Goal: Find specific page/section: Find specific page/section

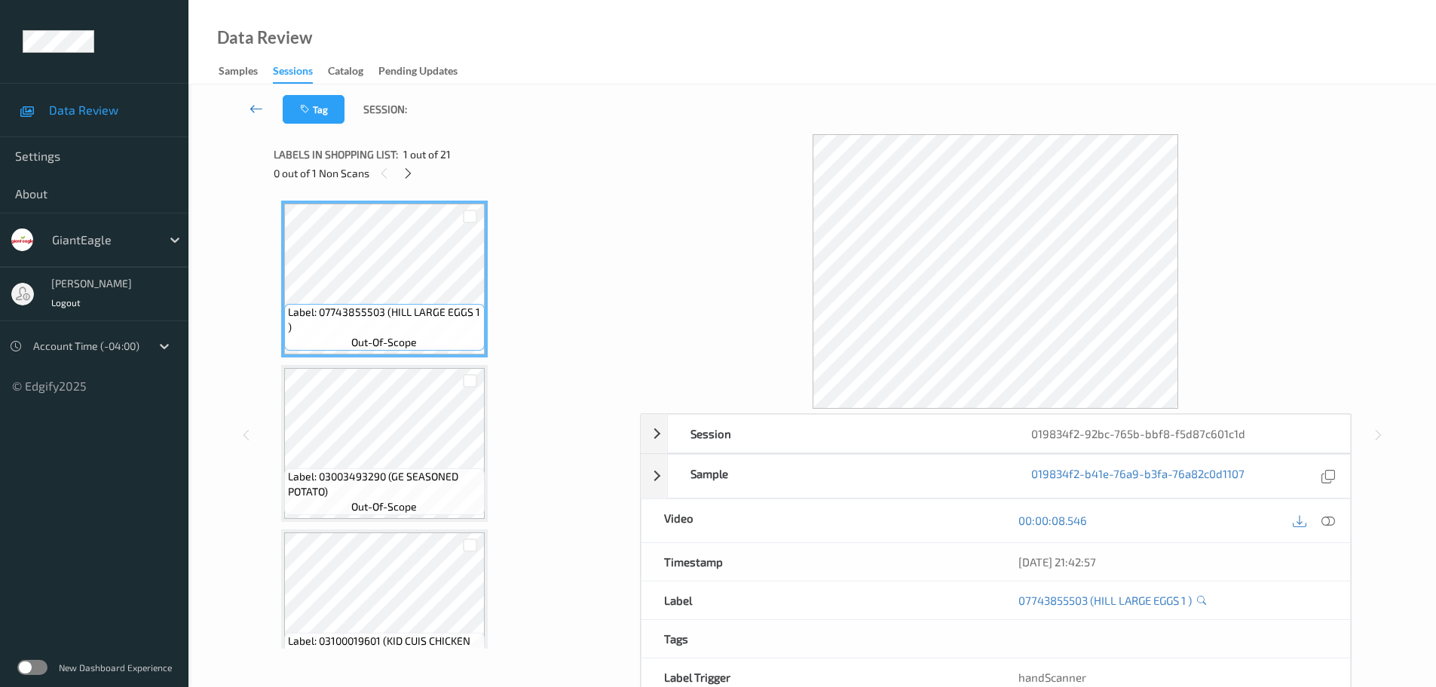
click at [260, 112] on icon at bounding box center [256, 108] width 14 height 15
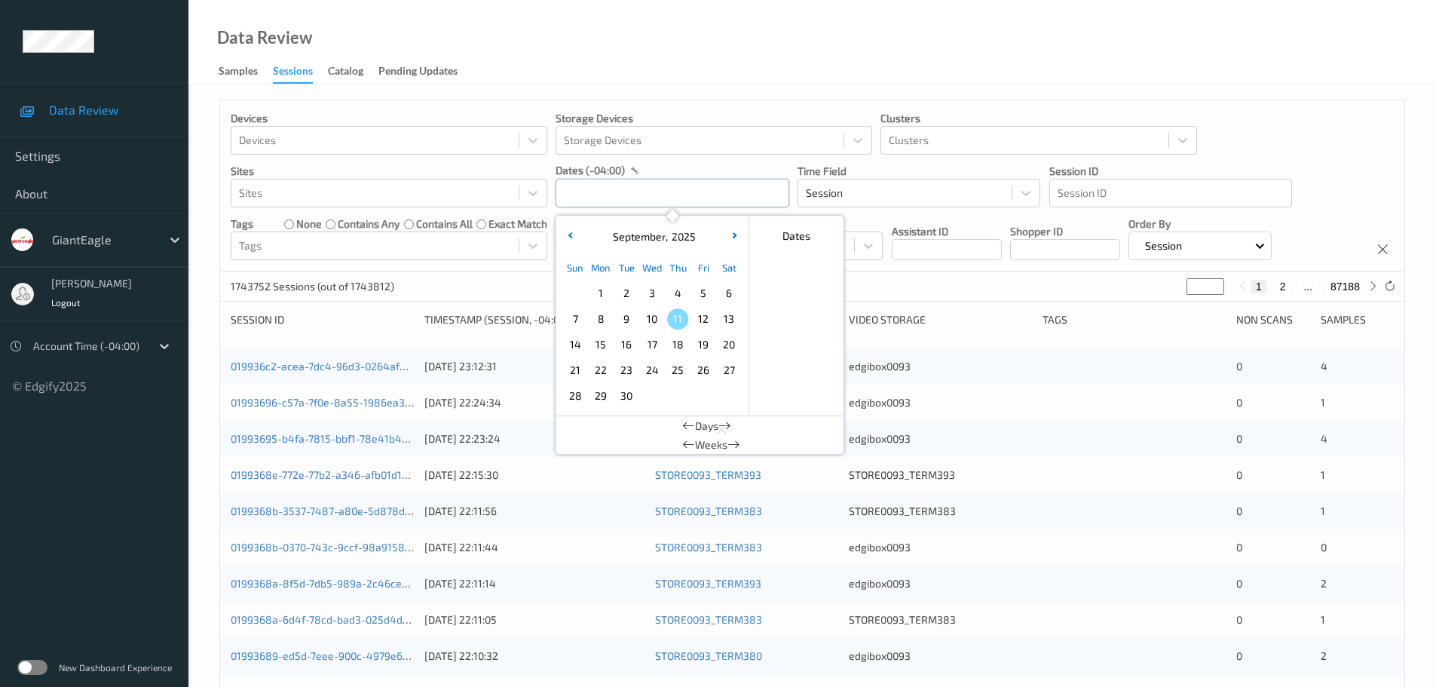
click at [627, 191] on input "text" at bounding box center [672, 193] width 234 height 29
click at [598, 314] on span "8" at bounding box center [600, 318] width 21 height 21
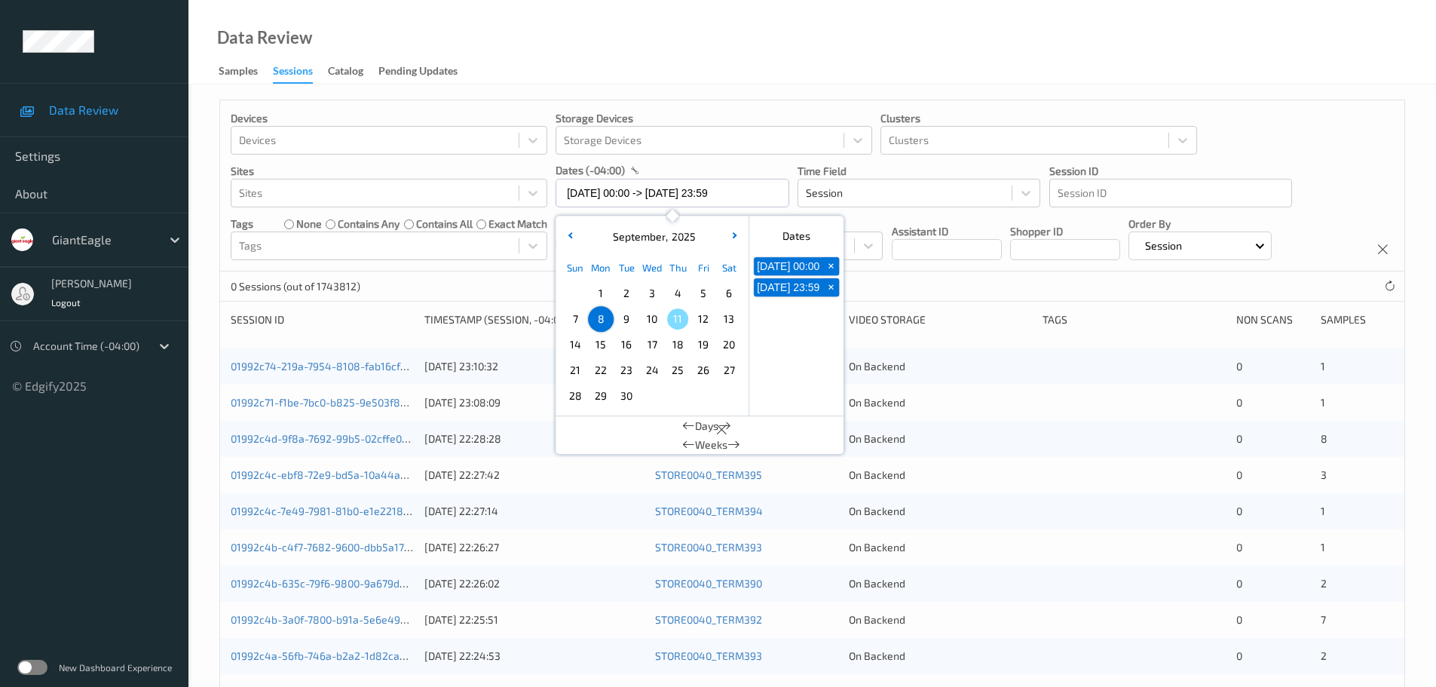
click at [615, 74] on div "Data Review Samples Sessions Catalog Pending Updates" at bounding box center [811, 42] width 1247 height 84
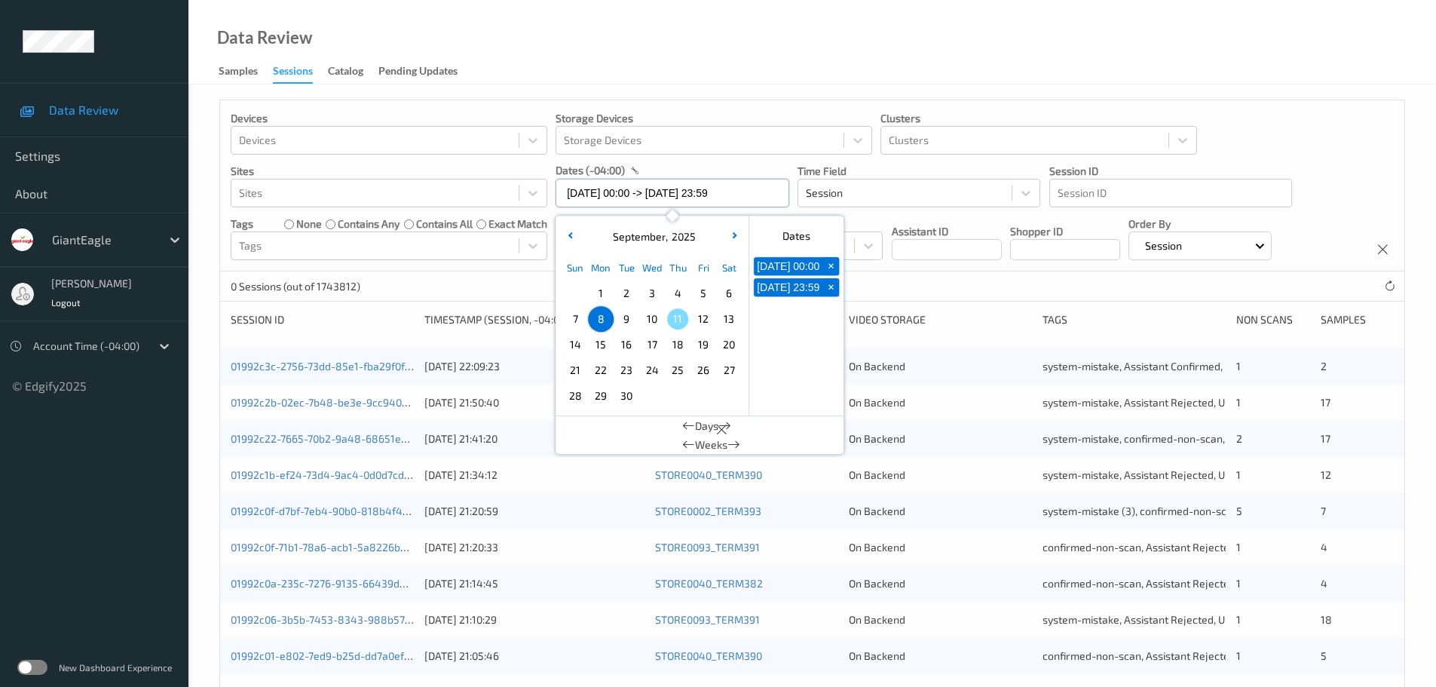
click at [616, 191] on input "08/09/2025 00:00 -> 08/09/2025 23:59" at bounding box center [672, 193] width 234 height 29
click at [583, 325] on span "7" at bounding box center [574, 318] width 21 height 21
type input "07/09/2025 00:00 -> 07/09/2025 23:59"
click at [570, 66] on div "Data Review Samples Sessions Catalog Pending Updates" at bounding box center [811, 42] width 1247 height 84
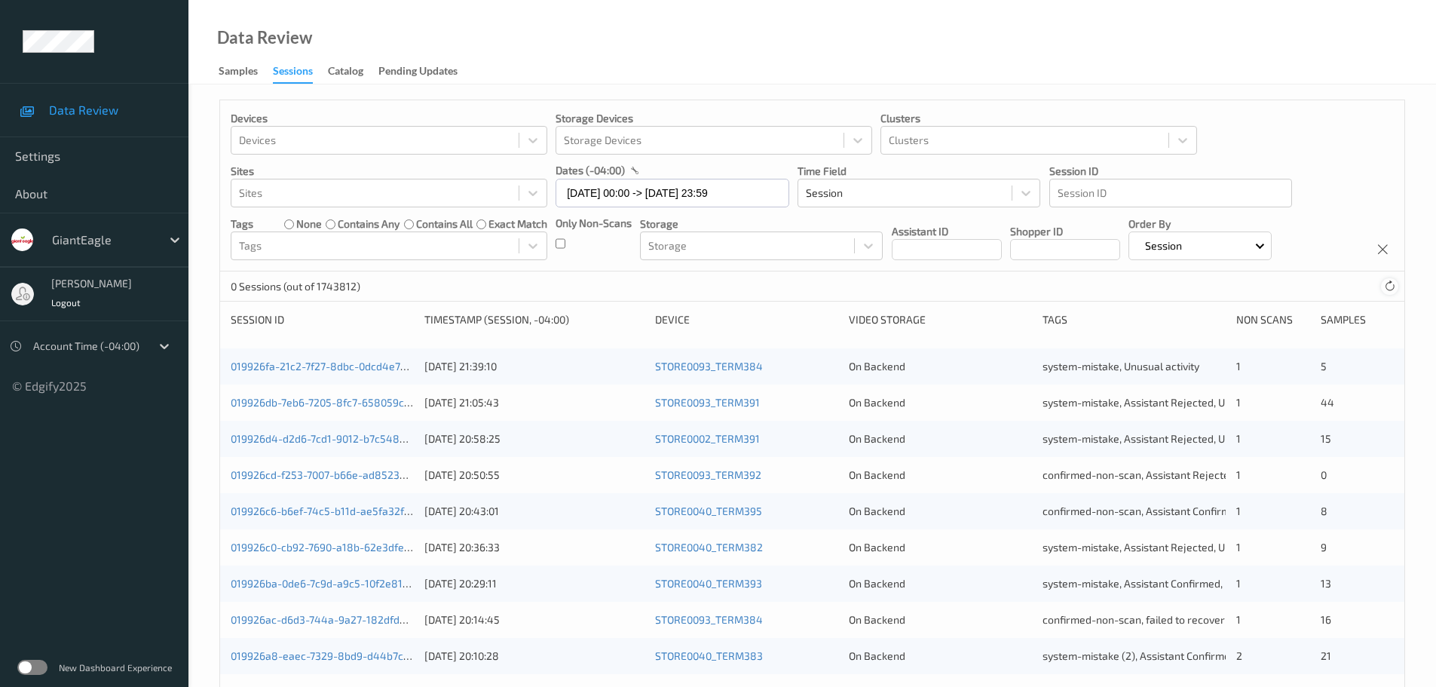
click at [1389, 291] on icon at bounding box center [1389, 285] width 11 height 11
click at [1389, 293] on div at bounding box center [1389, 286] width 17 height 17
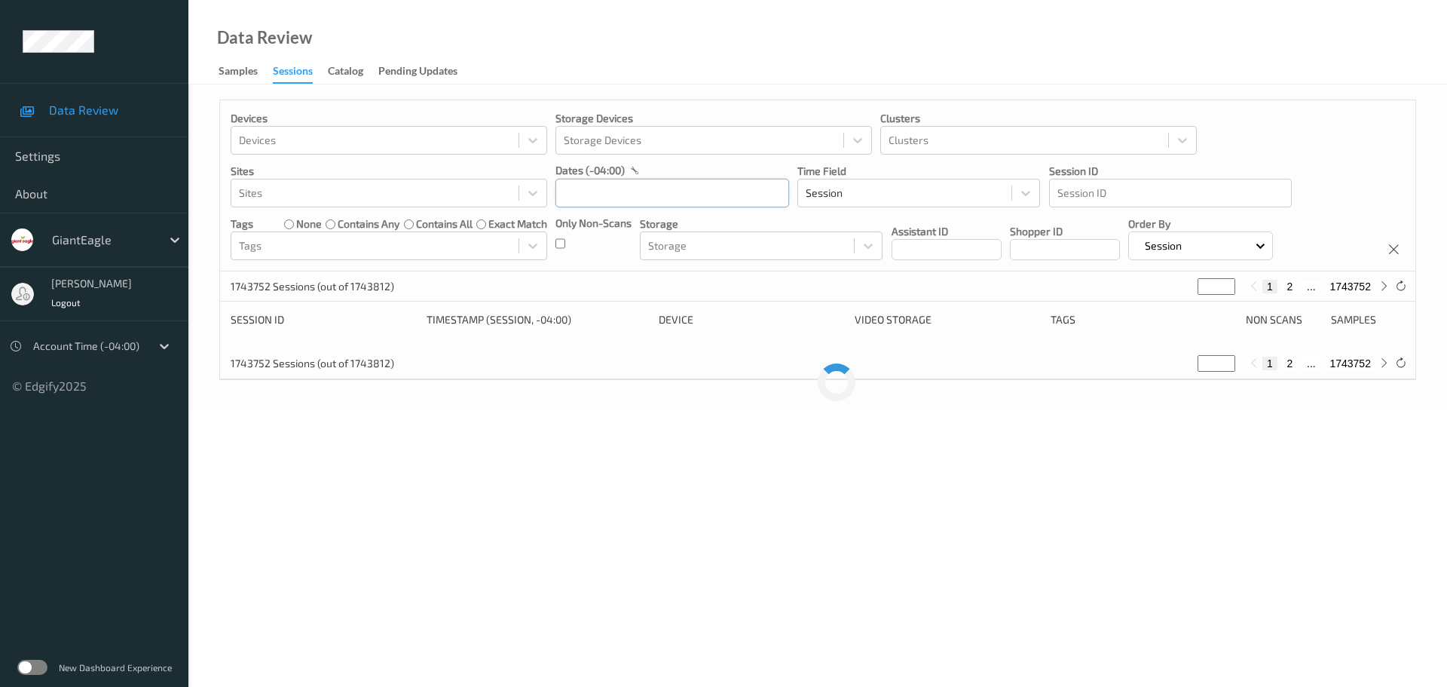
click at [610, 194] on input "text" at bounding box center [672, 193] width 234 height 29
click at [606, 317] on span "8" at bounding box center [600, 318] width 21 height 21
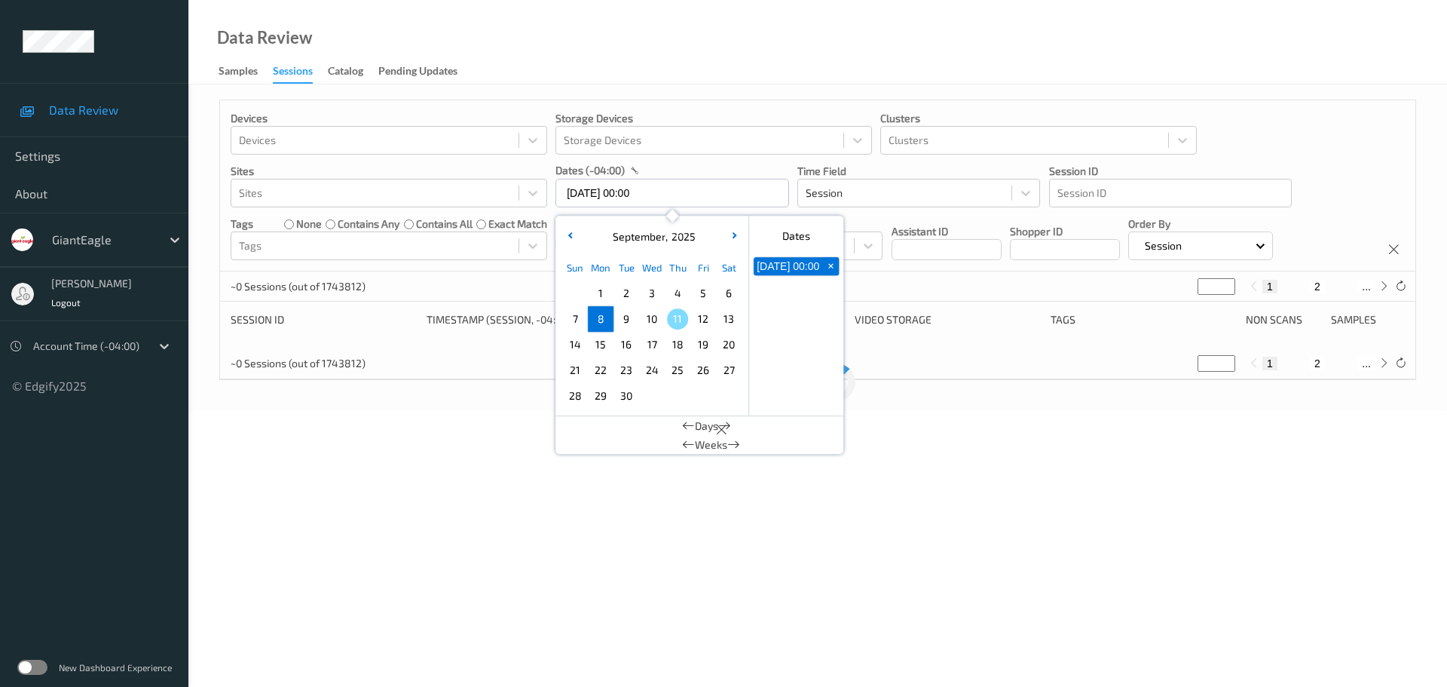
click at [606, 317] on span "8" at bounding box center [600, 318] width 21 height 21
type input "[DATE] 00:00 -> [DATE] 23:59"
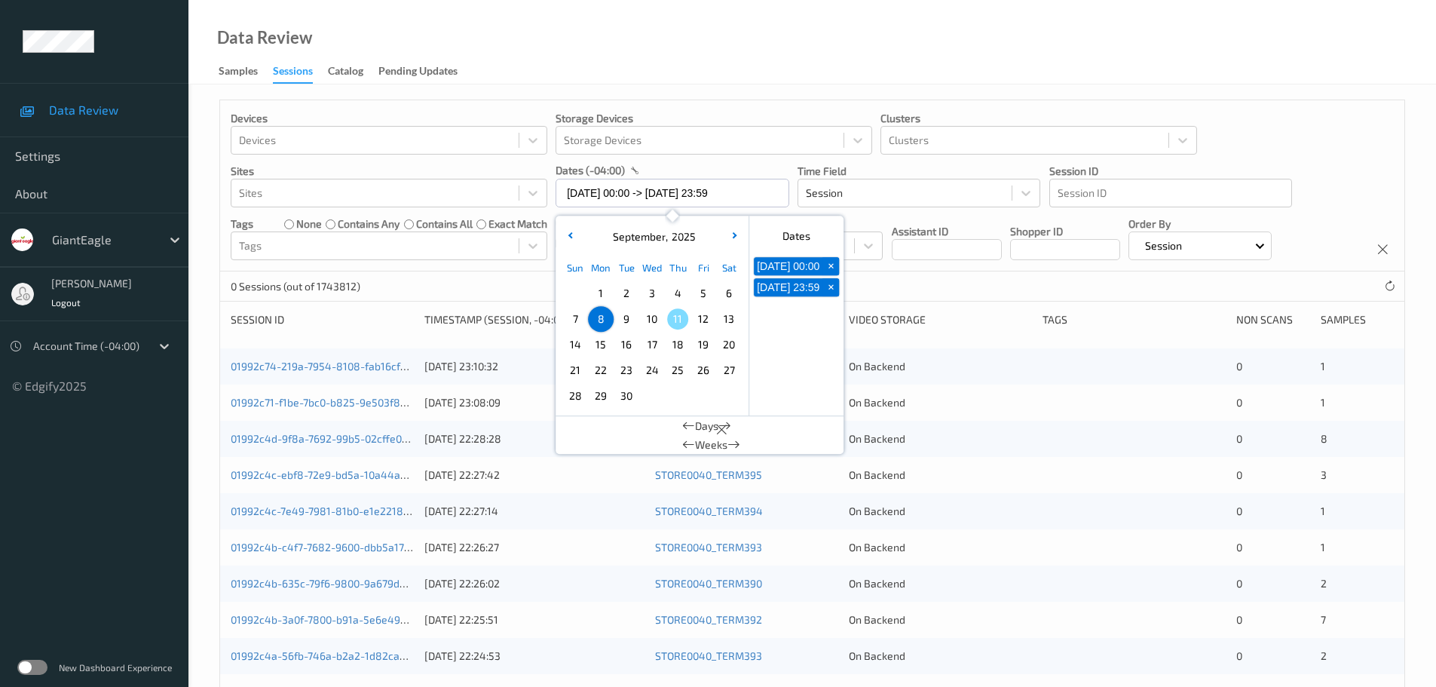
click at [573, 55] on div "Data Review Samples Sessions Catalog Pending Updates" at bounding box center [811, 42] width 1247 height 84
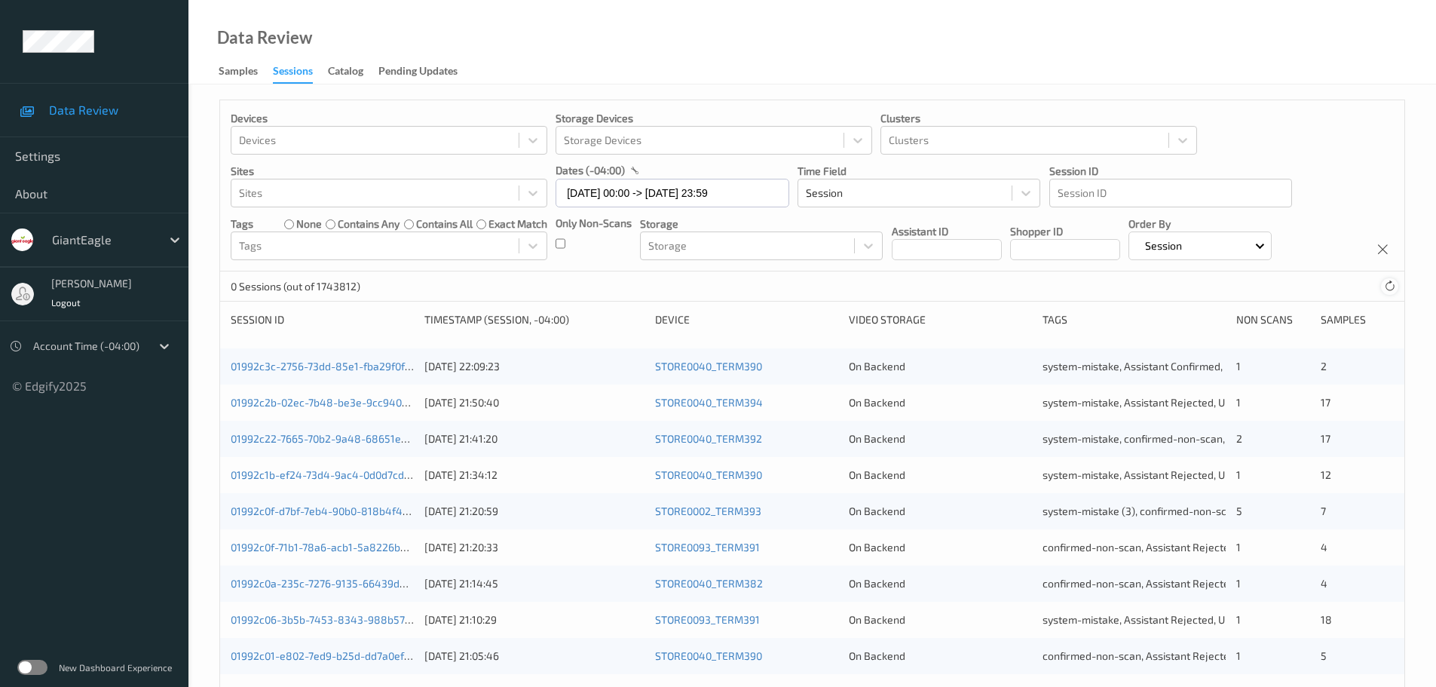
click at [1382, 291] on div at bounding box center [1389, 286] width 17 height 17
click at [1387, 290] on icon at bounding box center [1389, 285] width 11 height 11
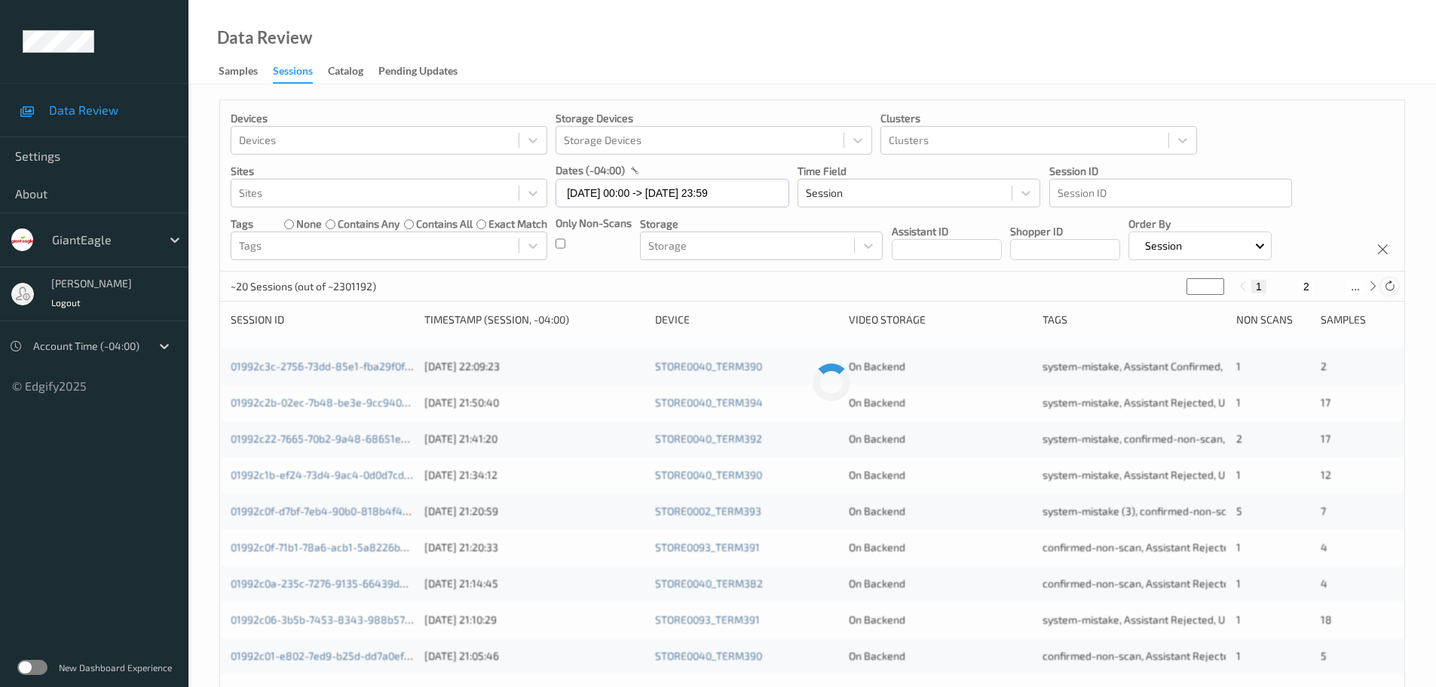
click at [1387, 290] on icon at bounding box center [1389, 285] width 11 height 11
click at [1395, 283] on div at bounding box center [1389, 286] width 17 height 17
click at [1394, 283] on icon at bounding box center [1389, 285] width 11 height 11
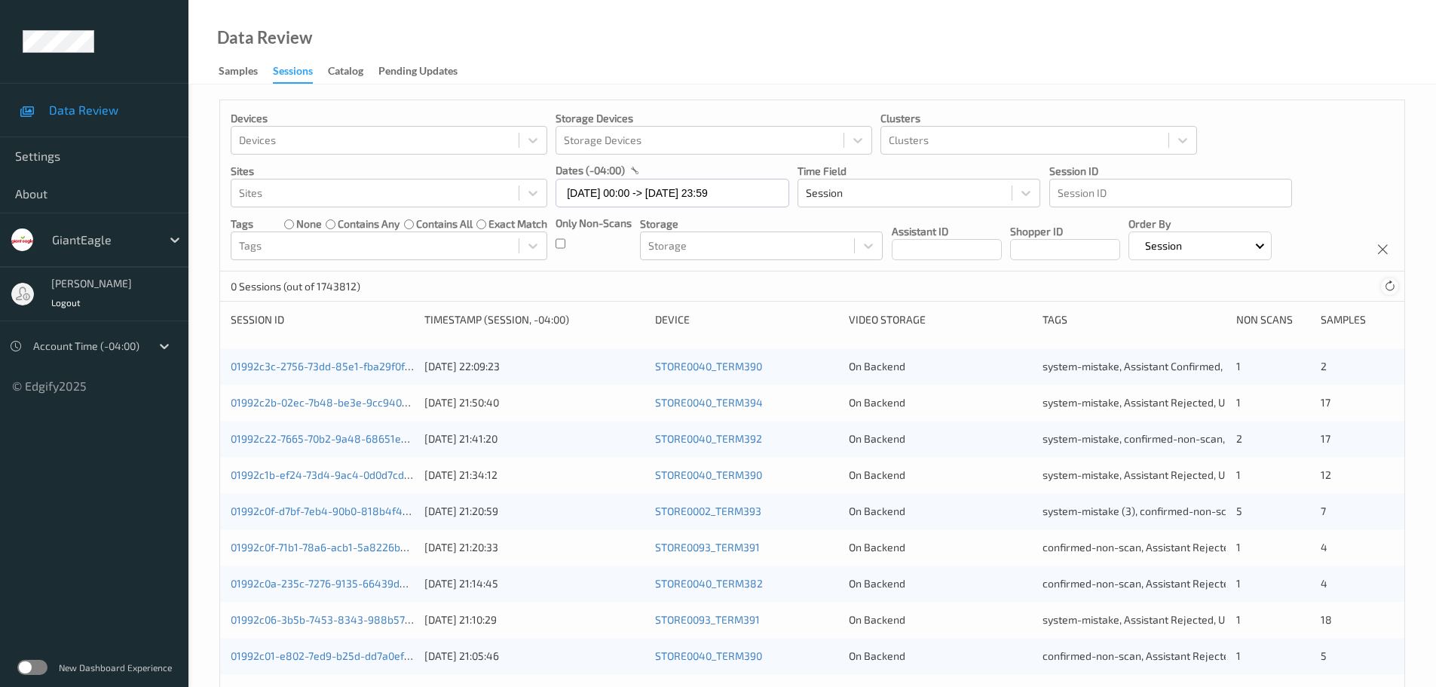
click at [1394, 283] on icon at bounding box center [1389, 285] width 11 height 11
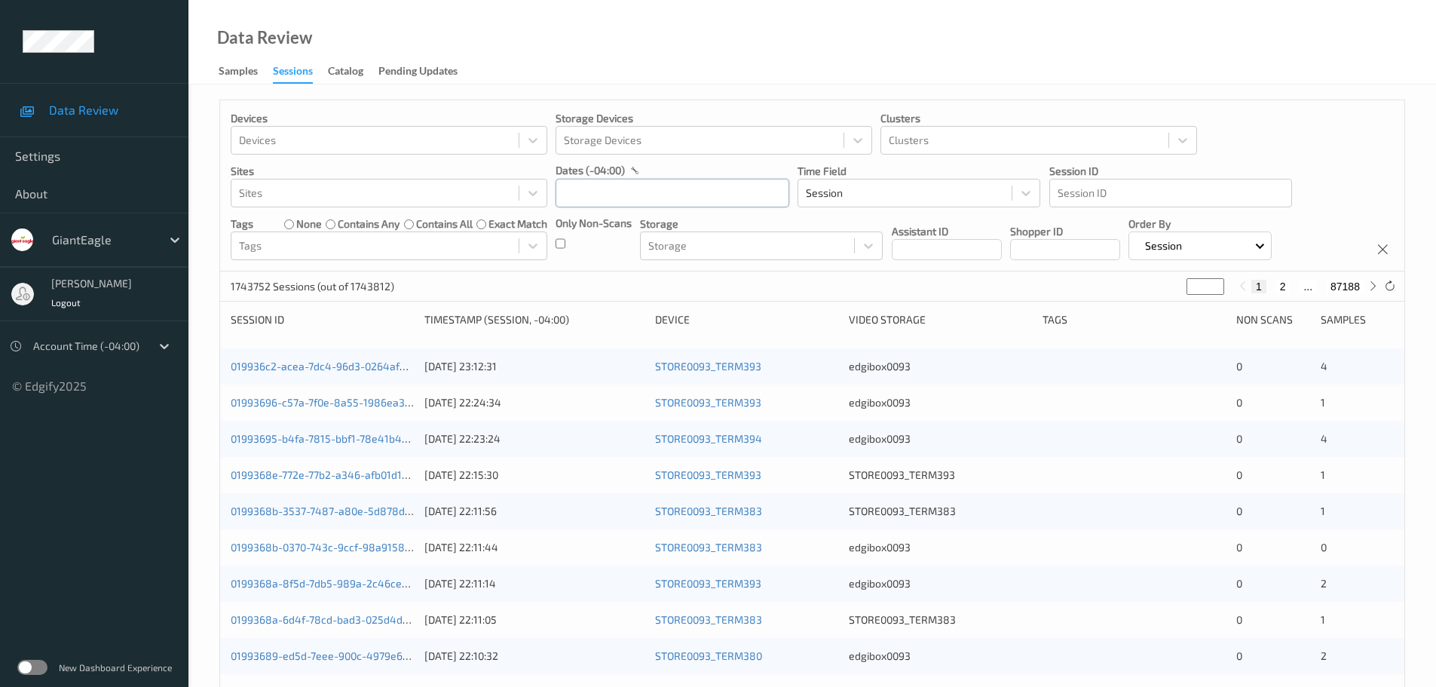
click at [594, 188] on input "text" at bounding box center [672, 193] width 234 height 29
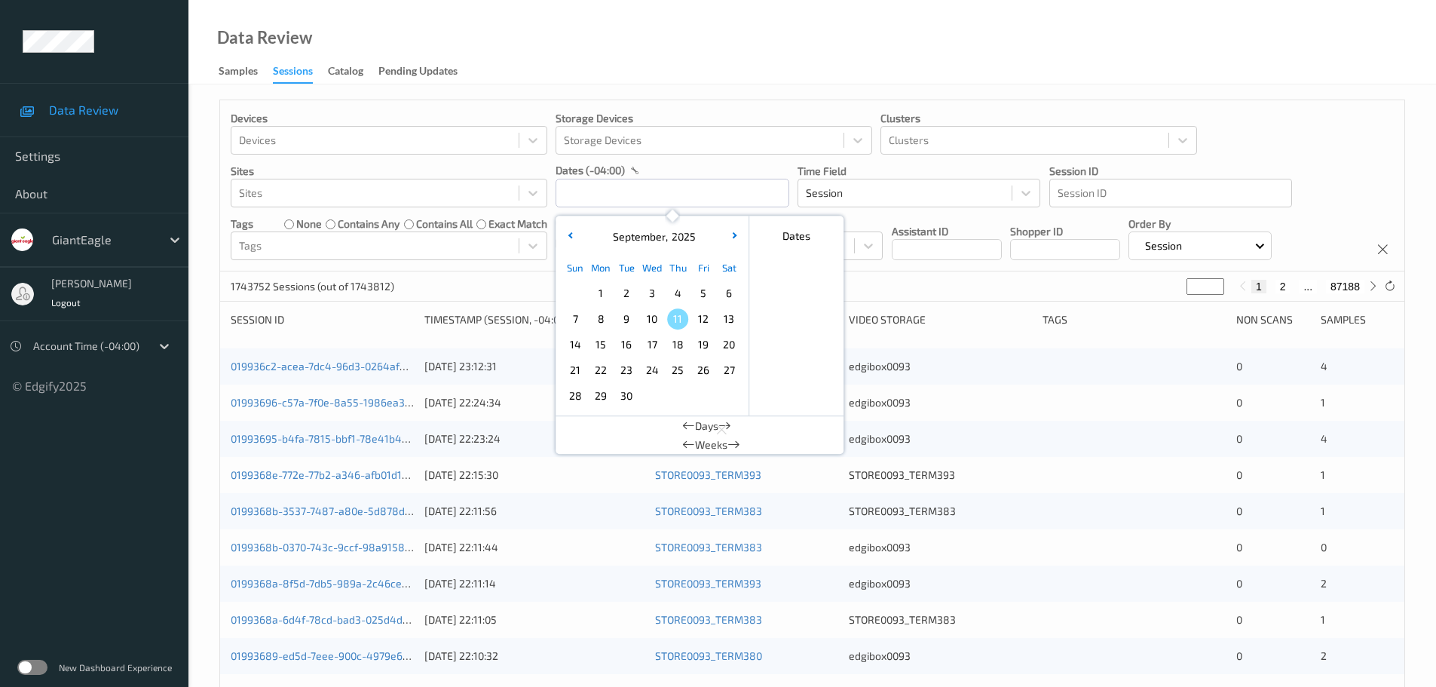
click at [602, 320] on span "8" at bounding box center [600, 318] width 21 height 21
type input "[DATE] 00:00 -> [DATE] 23:59"
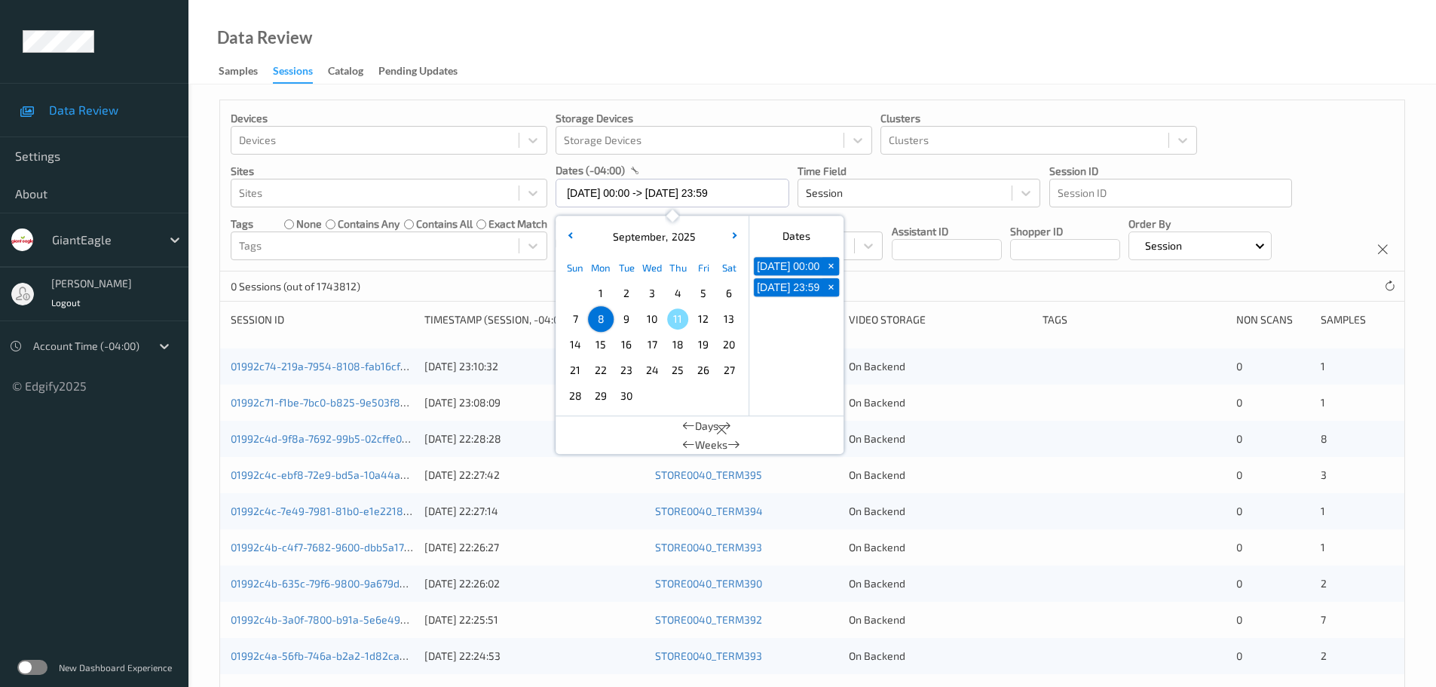
click at [578, 64] on div "Data Review Samples Sessions Catalog Pending Updates" at bounding box center [811, 42] width 1247 height 84
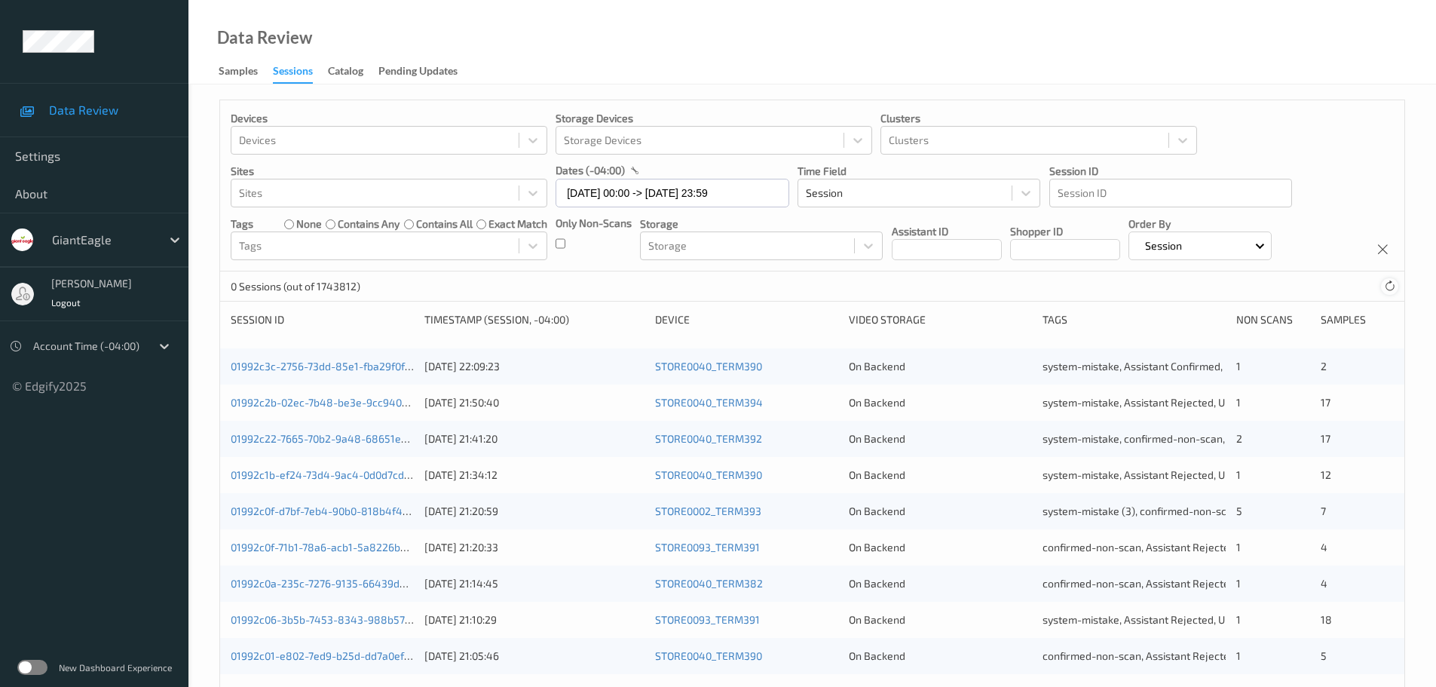
click at [1390, 285] on icon at bounding box center [1389, 285] width 11 height 11
click at [1388, 285] on icon at bounding box center [1389, 285] width 11 height 11
click at [1383, 286] on div at bounding box center [1389, 286] width 17 height 17
click at [1393, 289] on icon at bounding box center [1389, 285] width 11 height 11
click at [1384, 289] on icon at bounding box center [1389, 285] width 11 height 11
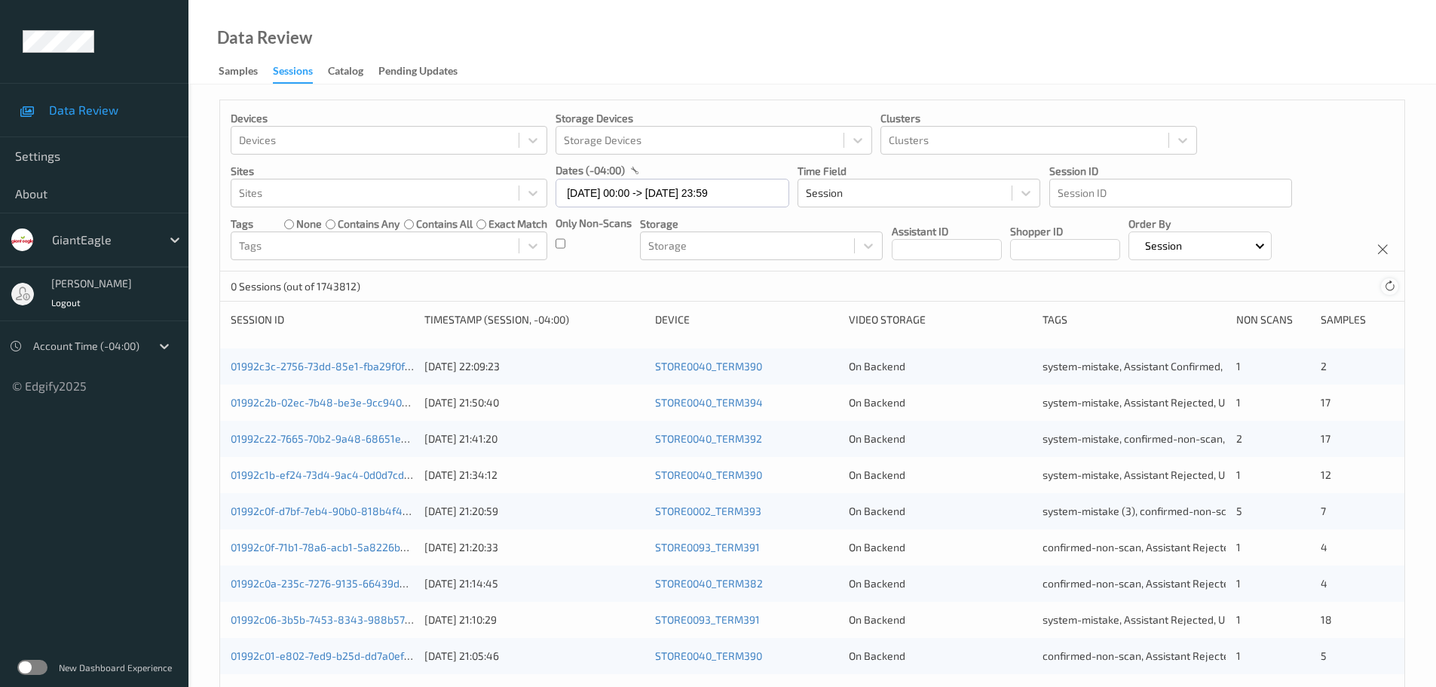
click at [1382, 291] on div at bounding box center [1389, 286] width 17 height 17
click at [1373, 291] on div "0 Sessions (out of 1743812)" at bounding box center [812, 286] width 1184 height 30
click at [1387, 285] on icon at bounding box center [1389, 285] width 11 height 11
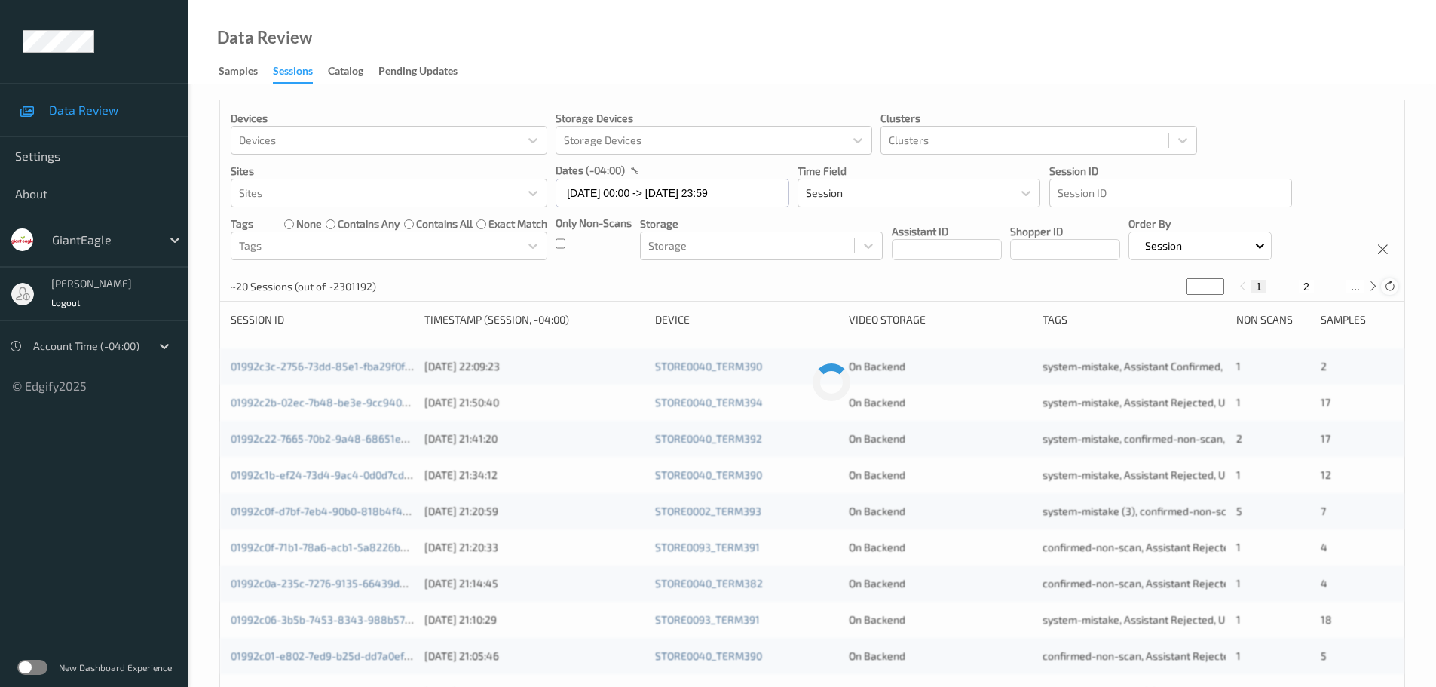
click at [1387, 285] on icon at bounding box center [1389, 285] width 11 height 11
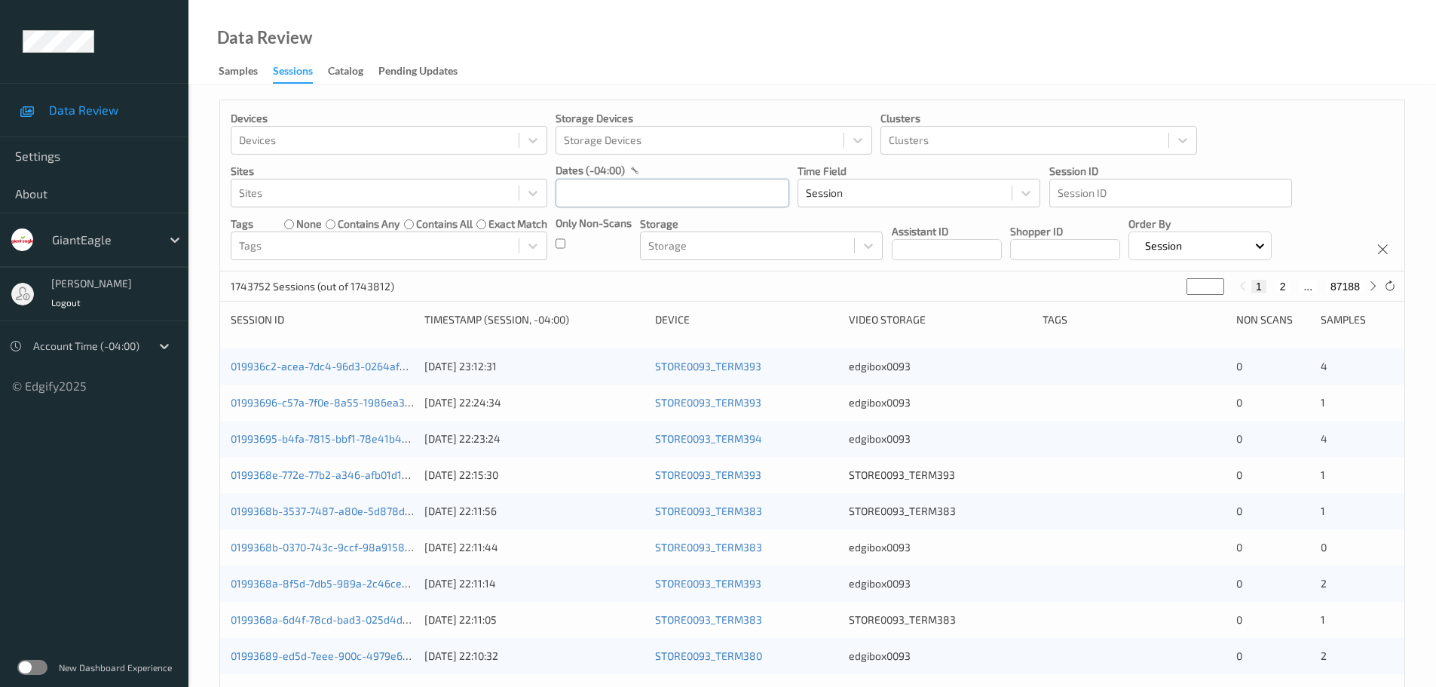
click at [599, 206] on input "text" at bounding box center [672, 193] width 234 height 29
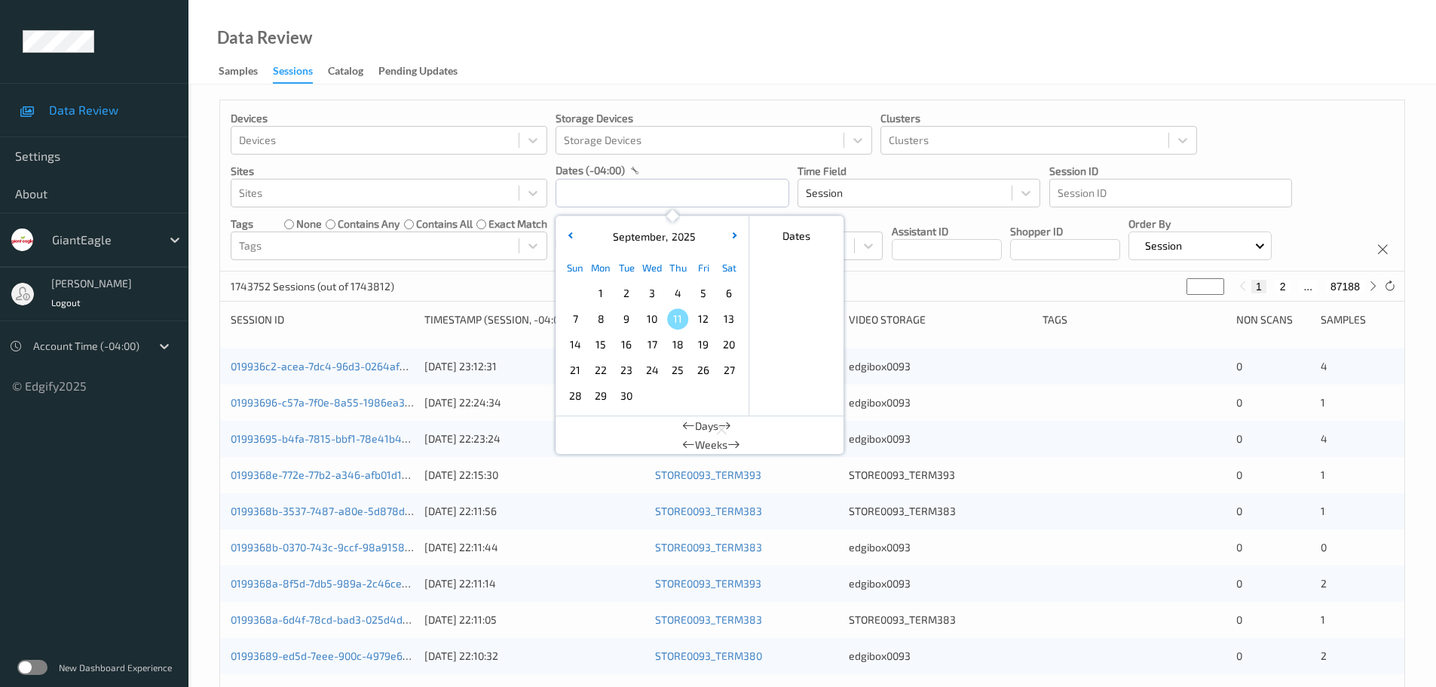
click at [603, 319] on span "8" at bounding box center [600, 318] width 21 height 21
type input "[DATE] 00:00 -> [DATE] 23:59"
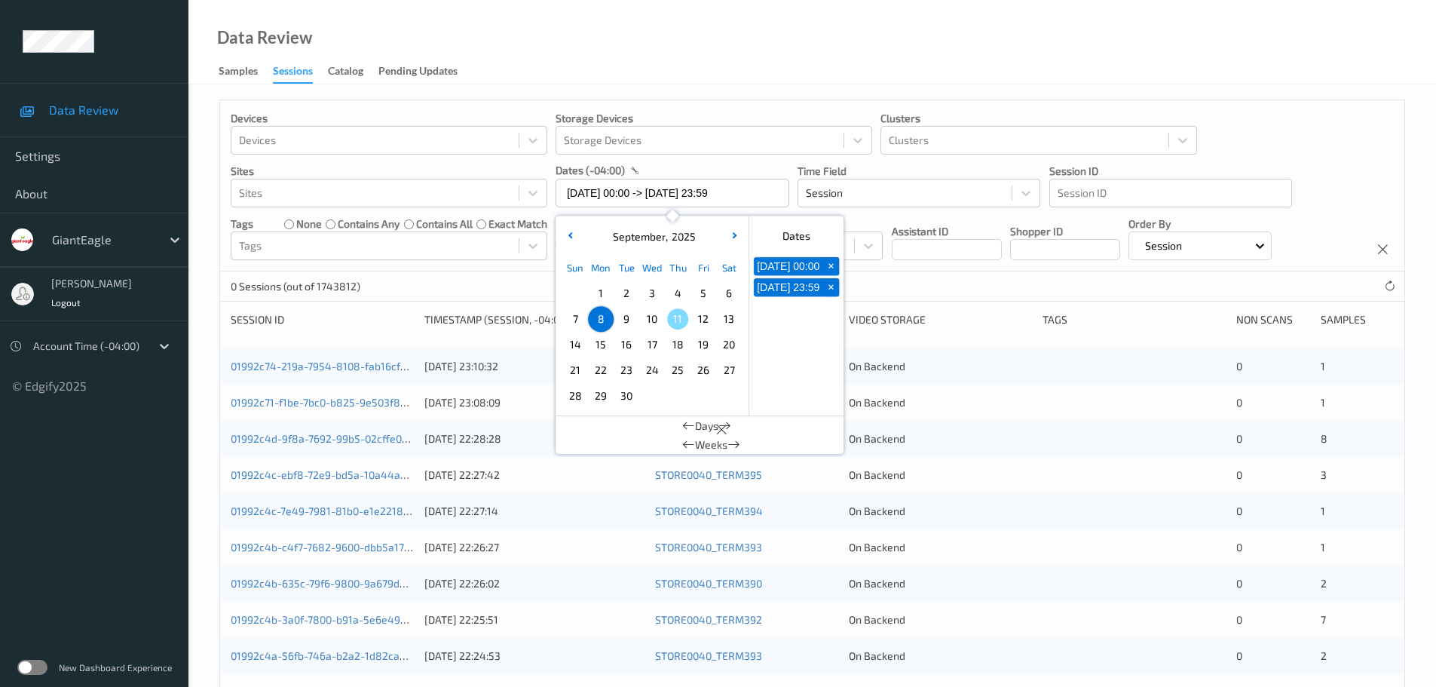
click at [700, 69] on div "Data Review Samples Sessions Catalog Pending Updates" at bounding box center [811, 42] width 1247 height 84
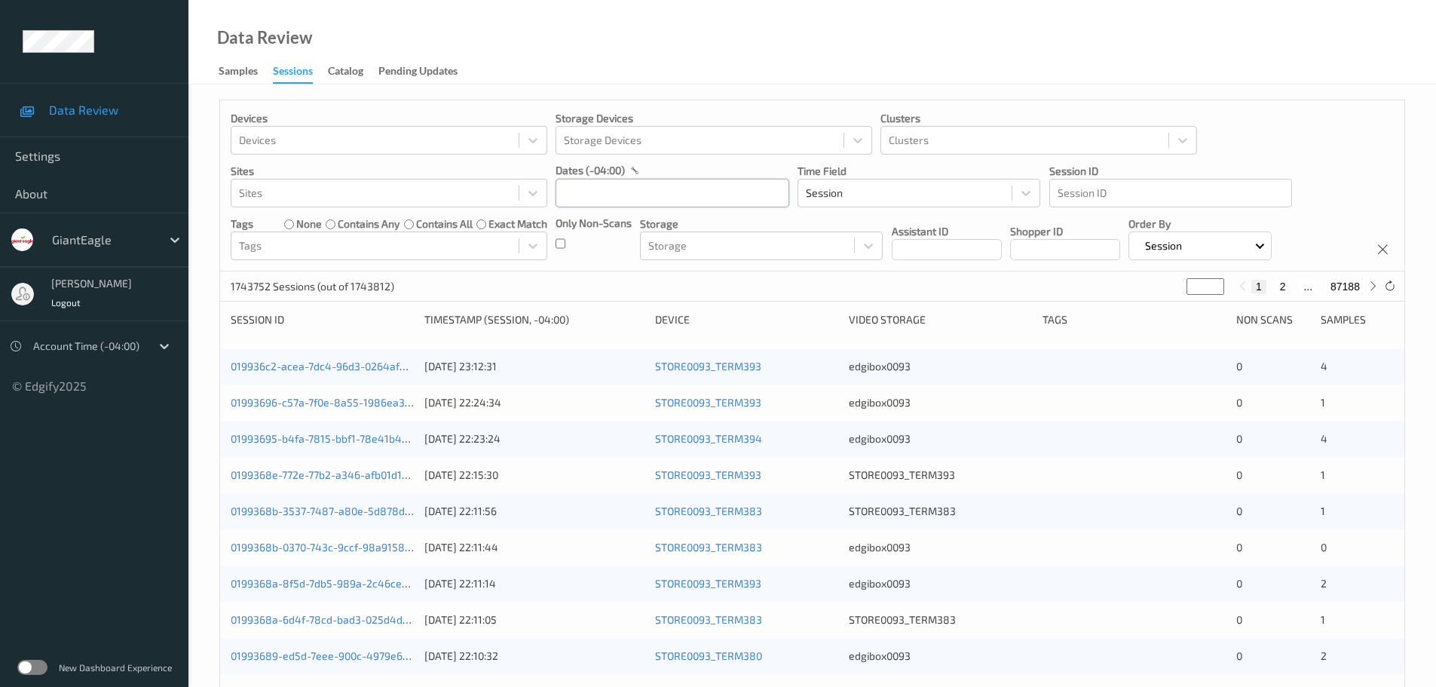
click at [731, 195] on input "text" at bounding box center [672, 193] width 234 height 29
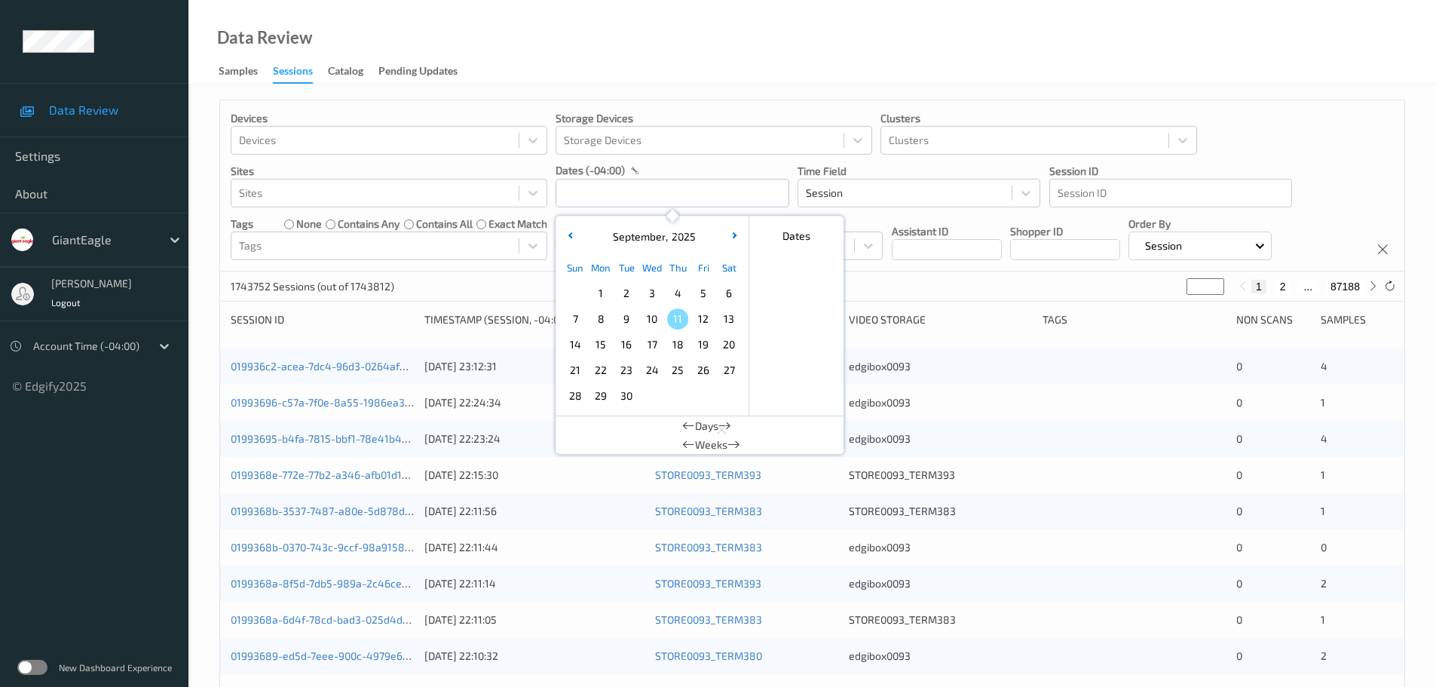
click at [600, 323] on span "8" at bounding box center [600, 318] width 21 height 21
type input "[DATE] 00:00 -> [DATE] 23:59"
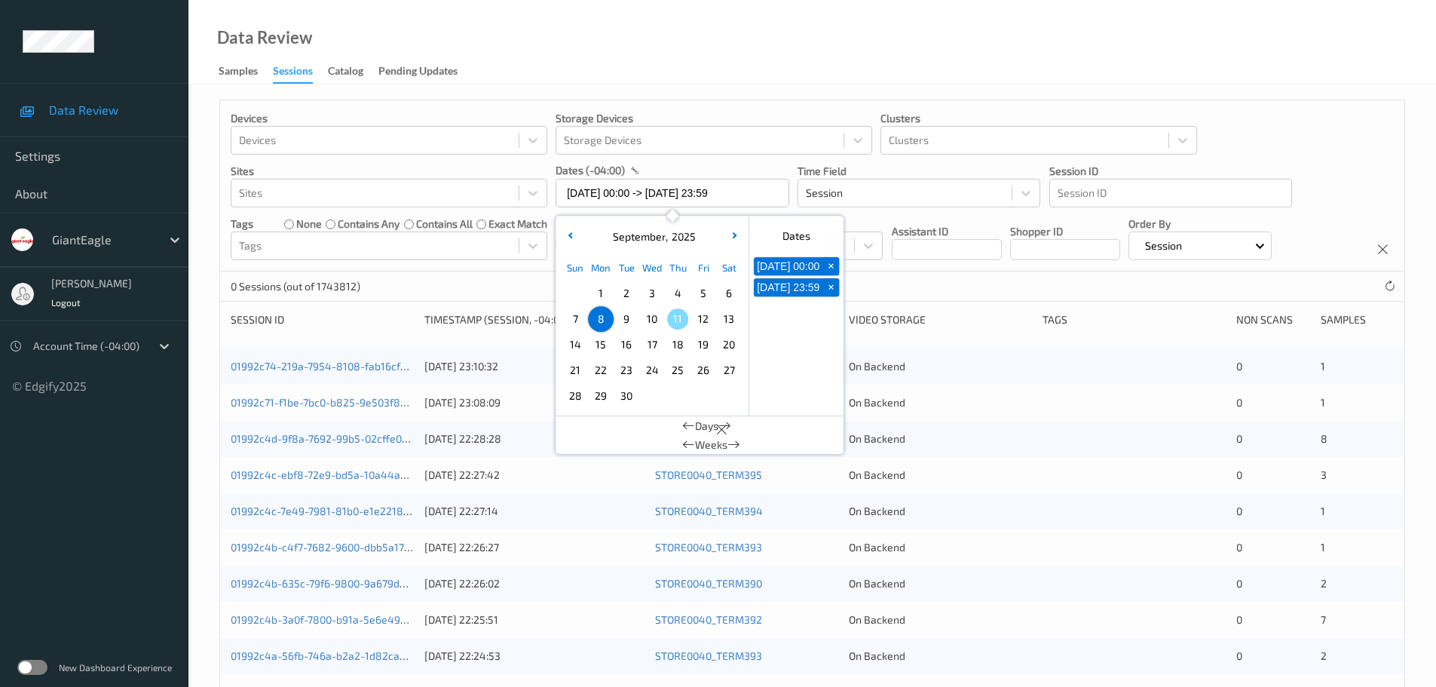
click at [636, 47] on div "Data Review Samples Sessions Catalog Pending Updates" at bounding box center [811, 42] width 1247 height 84
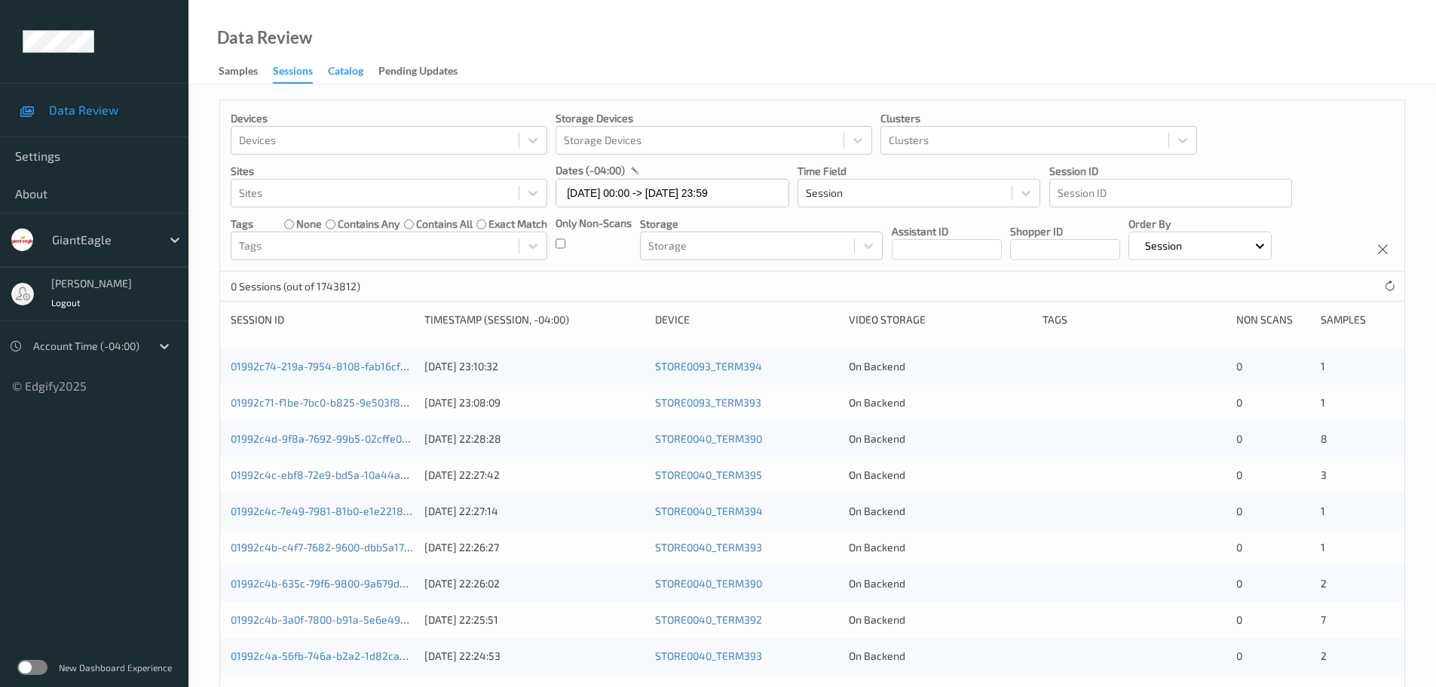
drag, startPoint x: 353, startPoint y: 63, endPoint x: 345, endPoint y: 66, distance: 8.6
click at [353, 64] on div "Catalog" at bounding box center [345, 72] width 35 height 19
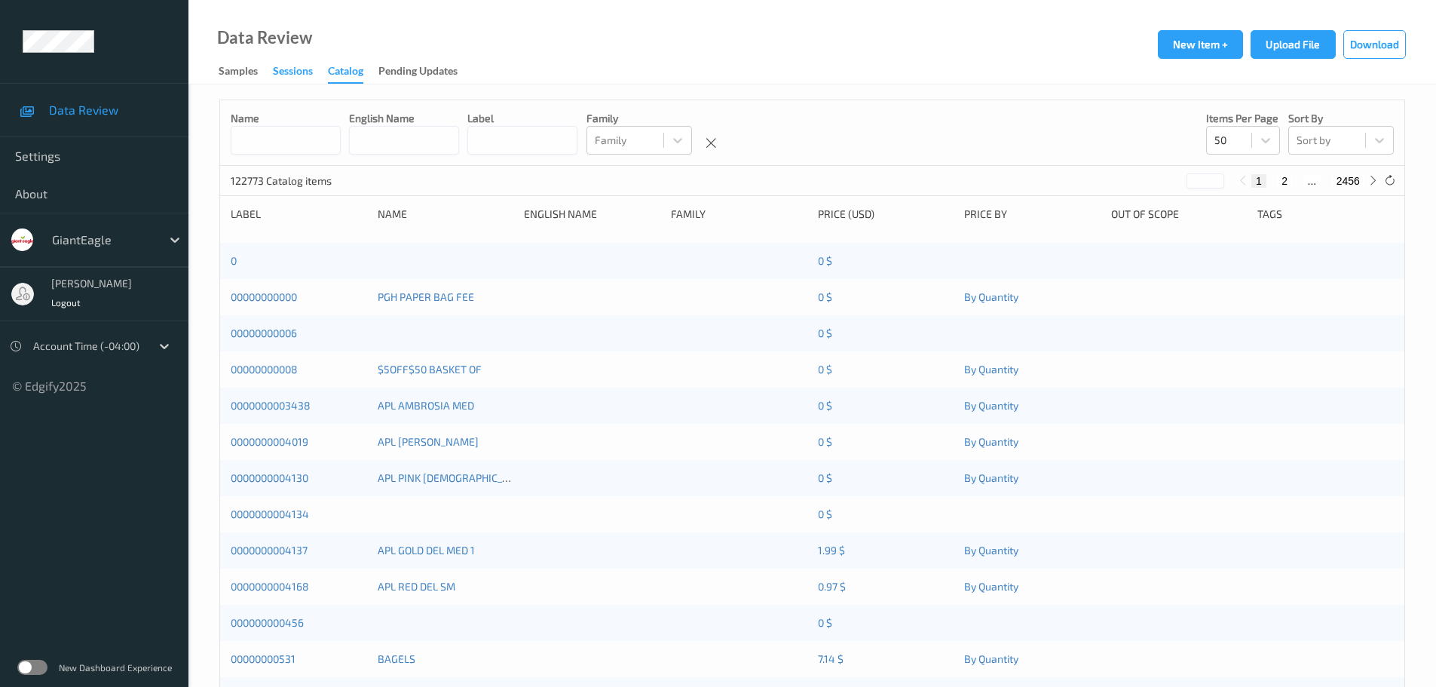
click at [300, 66] on div "Sessions" at bounding box center [293, 72] width 40 height 19
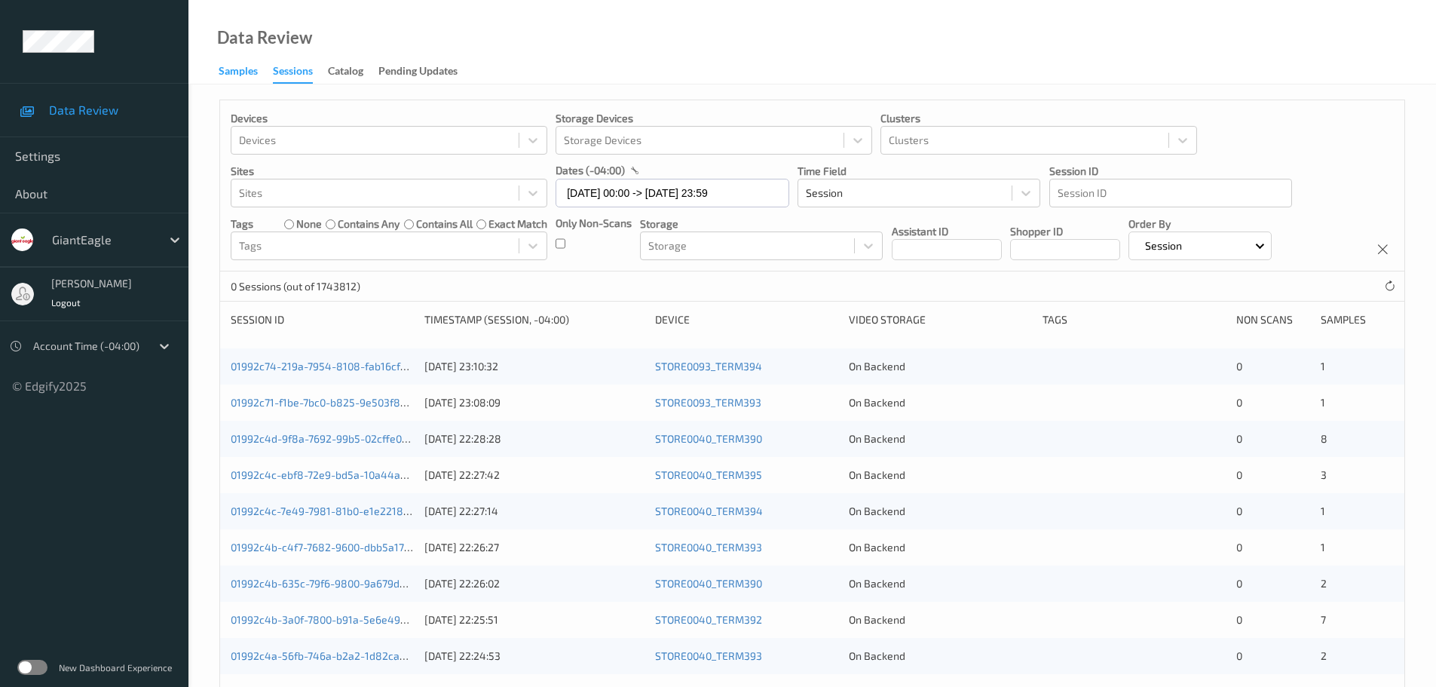
click at [249, 66] on div "Samples" at bounding box center [238, 72] width 39 height 19
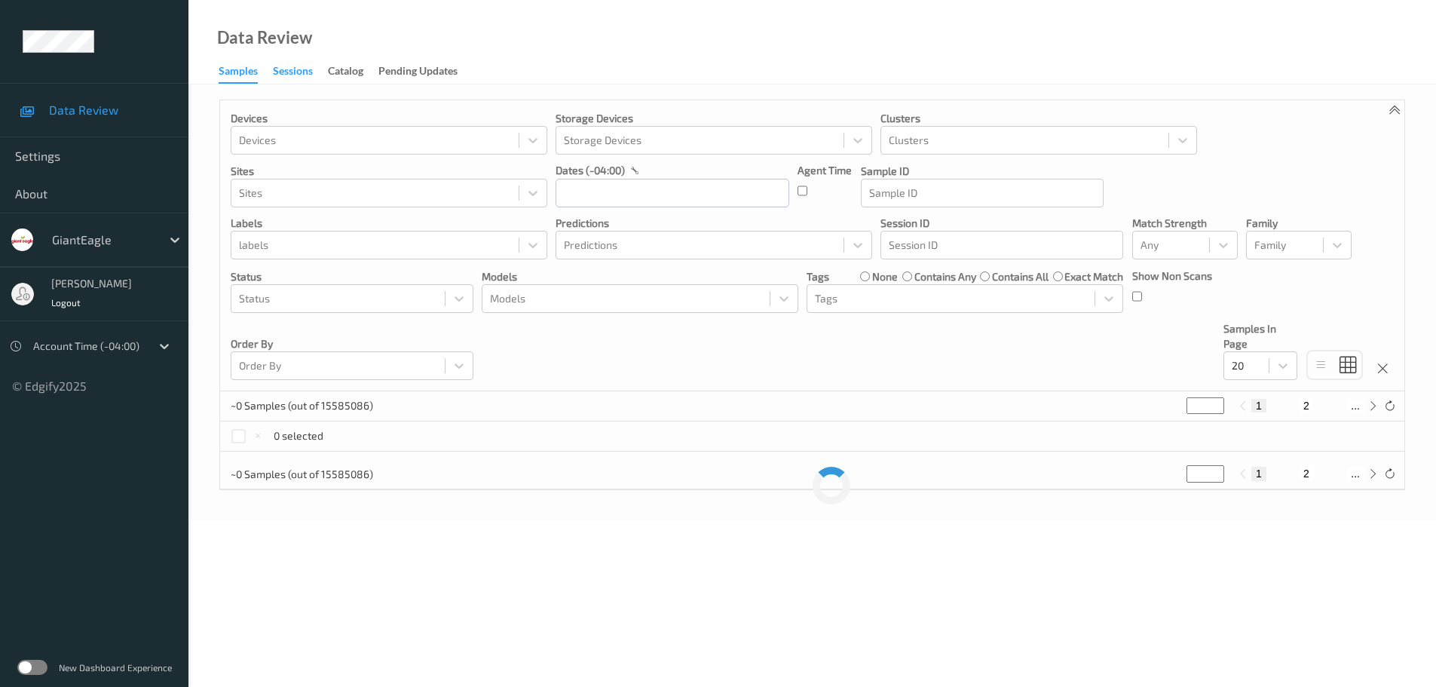
click at [289, 69] on div "Sessions" at bounding box center [293, 72] width 40 height 19
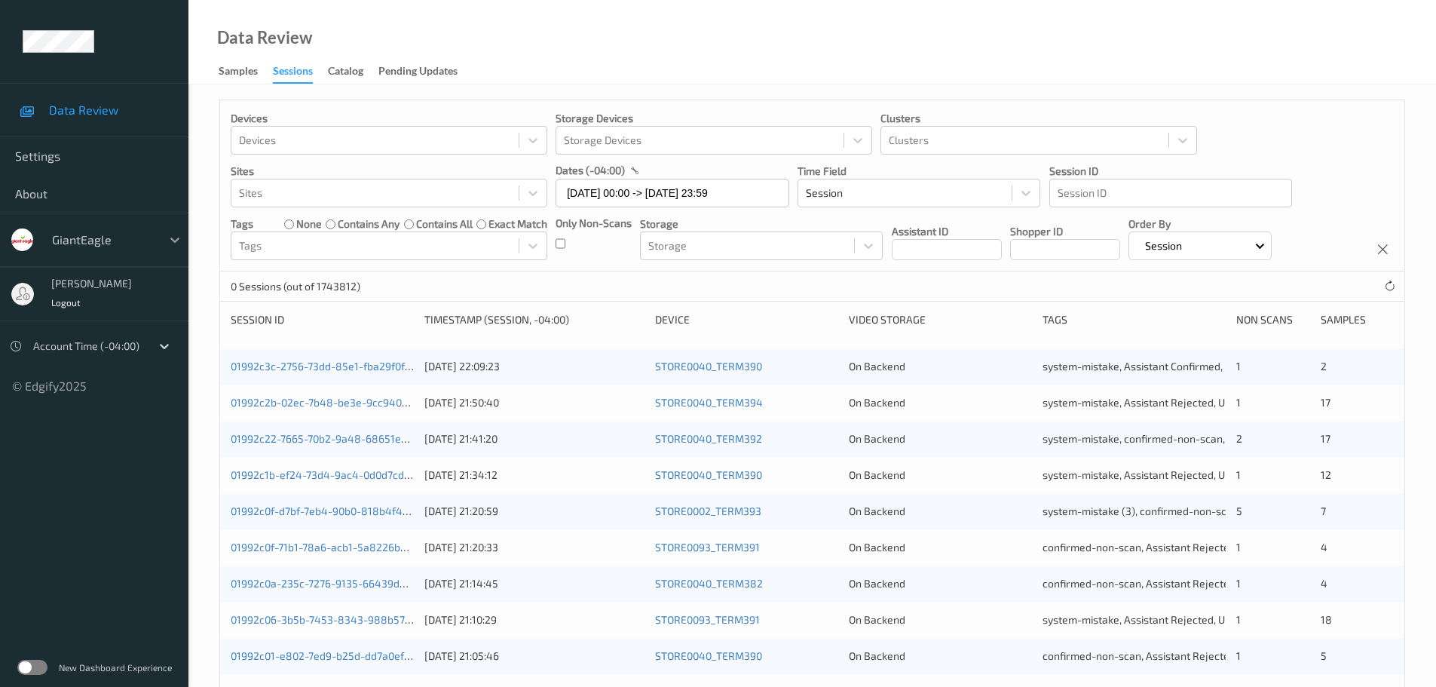
click at [168, 233] on icon at bounding box center [174, 239] width 15 height 15
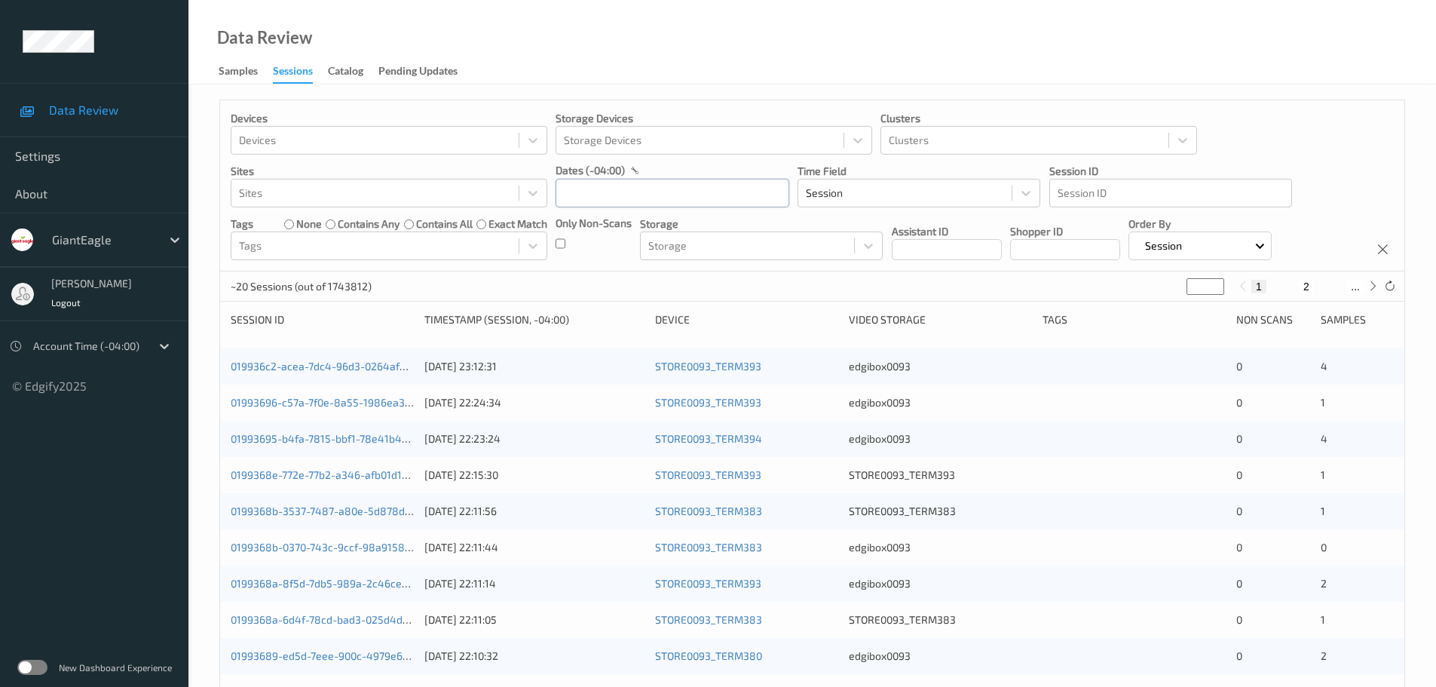
click at [628, 197] on input "text" at bounding box center [672, 193] width 234 height 29
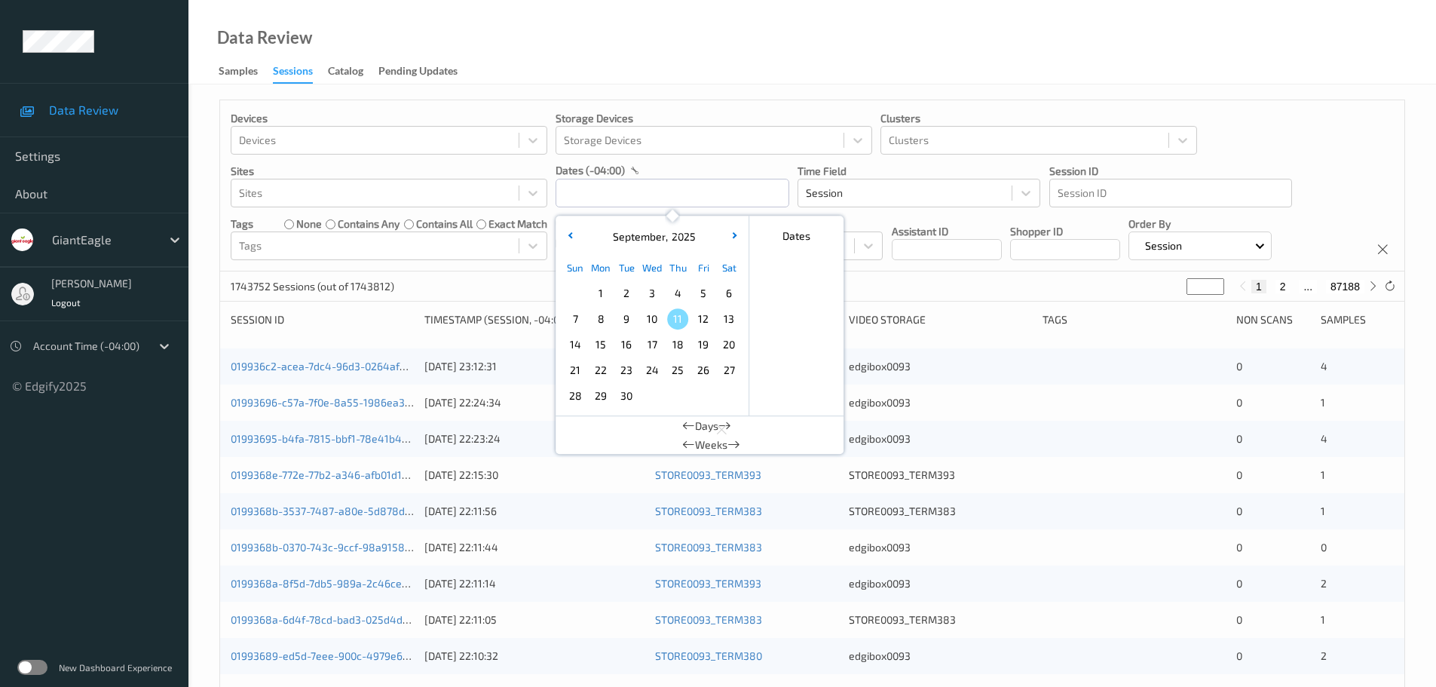
click at [595, 321] on span "8" at bounding box center [600, 318] width 21 height 21
click at [596, 320] on span "8" at bounding box center [600, 318] width 21 height 21
type input "08/09/2025 00:00 -> 08/09/2025 23:59"
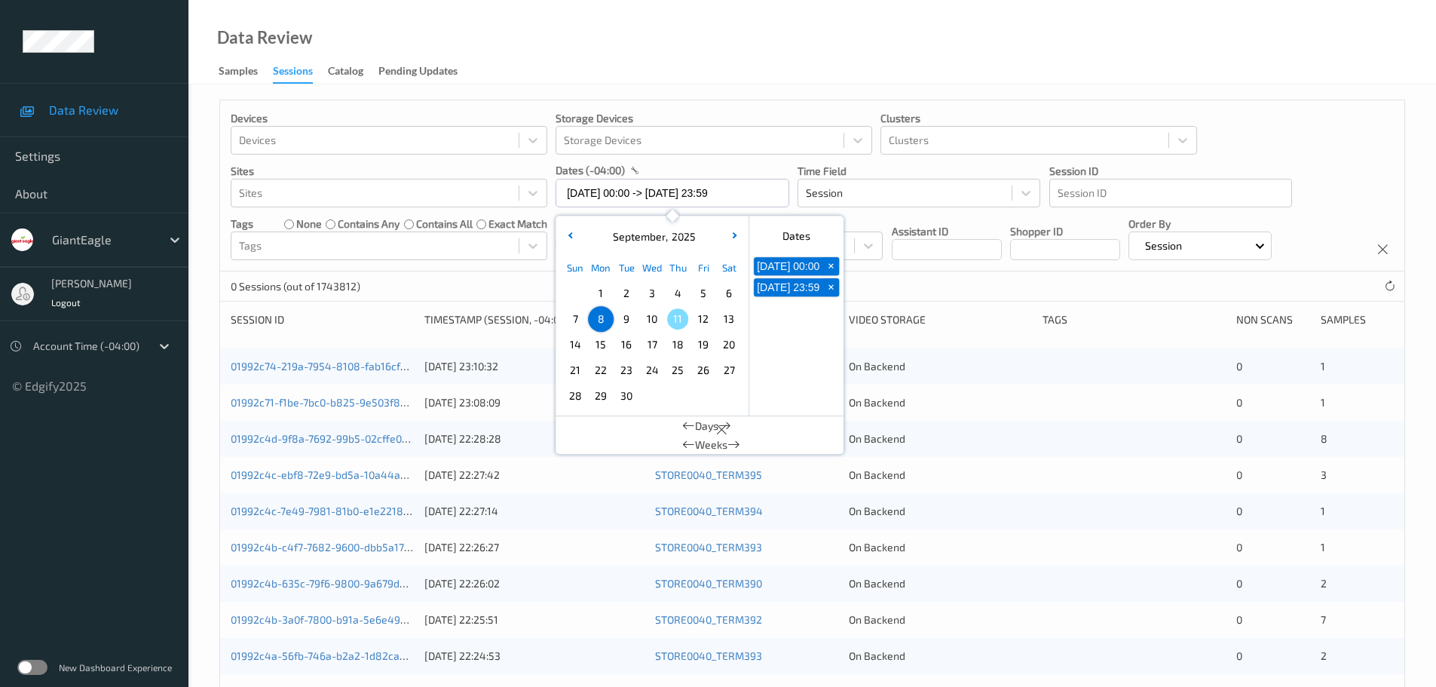
click at [626, 63] on div "Data Review Samples Sessions Catalog Pending Updates" at bounding box center [811, 42] width 1247 height 84
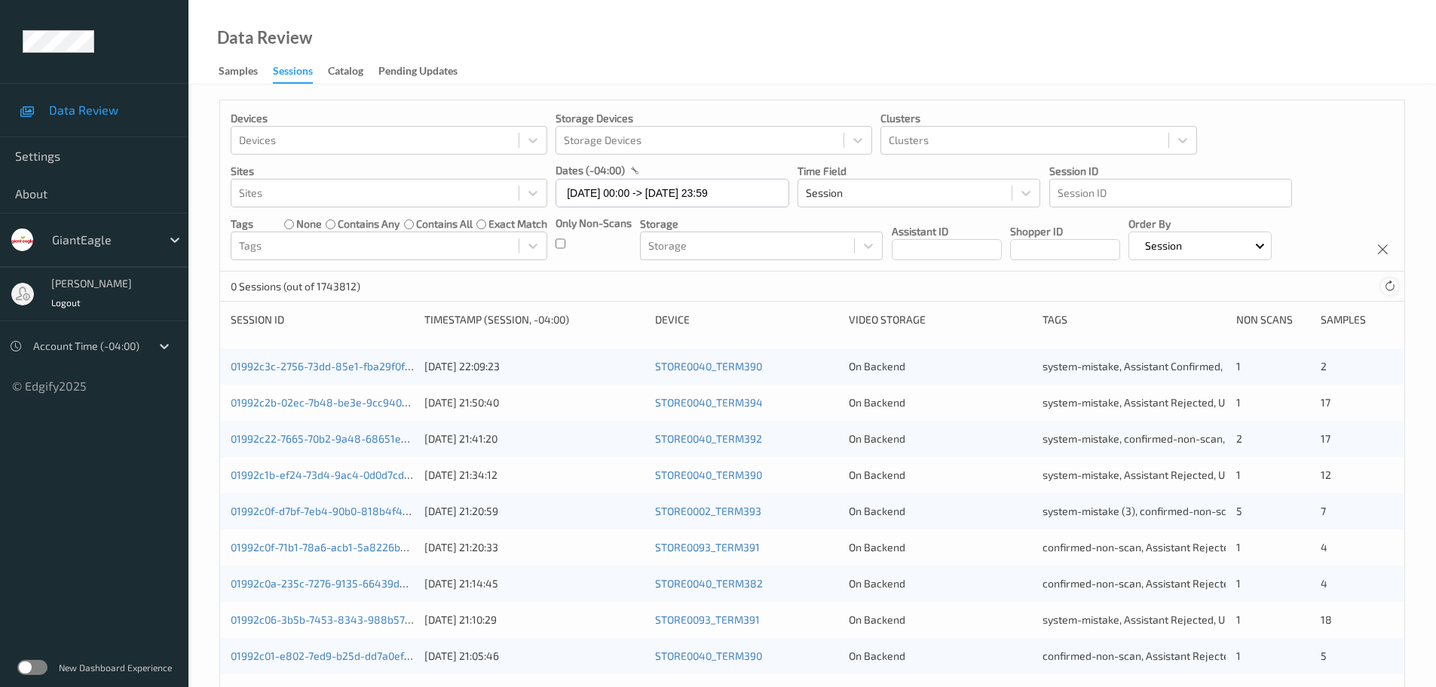
click at [1382, 289] on div at bounding box center [1389, 286] width 17 height 17
click at [1397, 289] on div at bounding box center [1389, 286] width 17 height 17
click at [1390, 293] on div at bounding box center [1389, 286] width 17 height 17
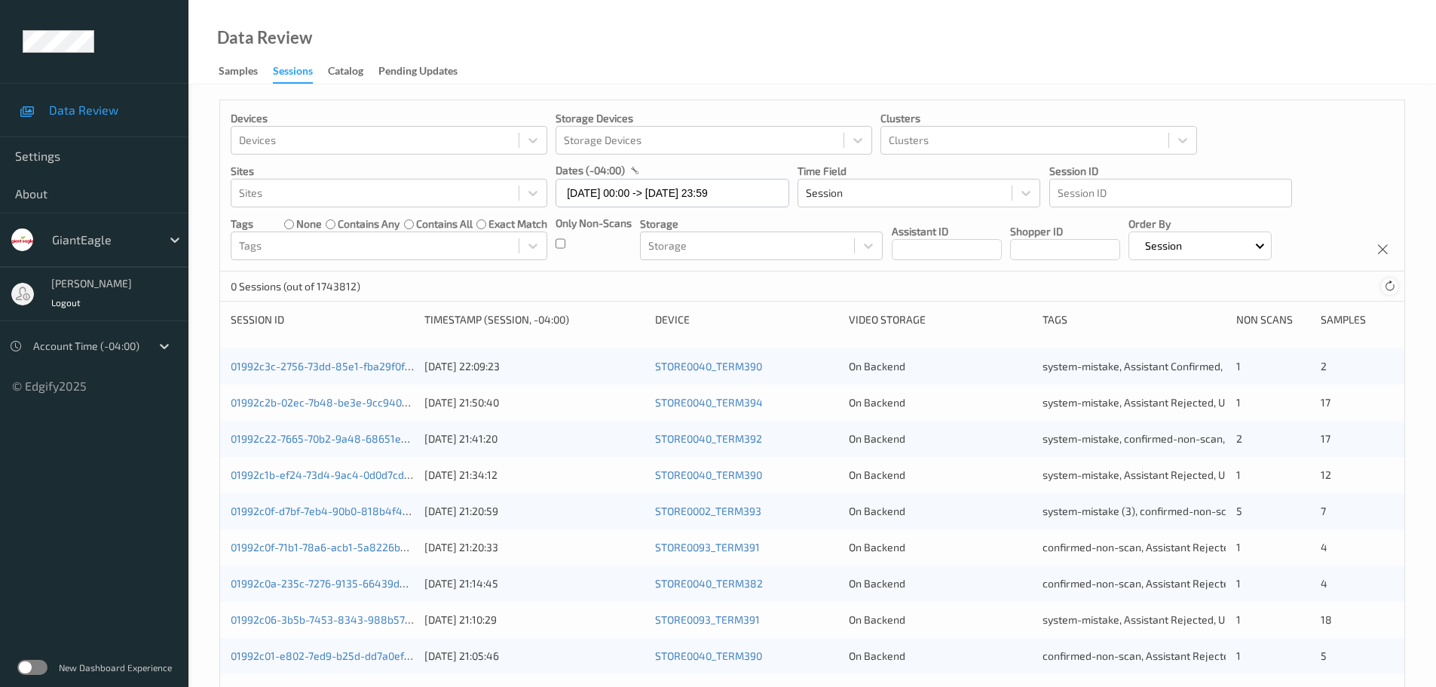
click at [1390, 293] on div at bounding box center [1389, 286] width 17 height 17
click at [1385, 286] on icon at bounding box center [1389, 285] width 11 height 11
click at [1371, 286] on div "0 Sessions (out of 1743812)" at bounding box center [812, 286] width 1184 height 30
click at [1389, 289] on icon at bounding box center [1389, 285] width 11 height 11
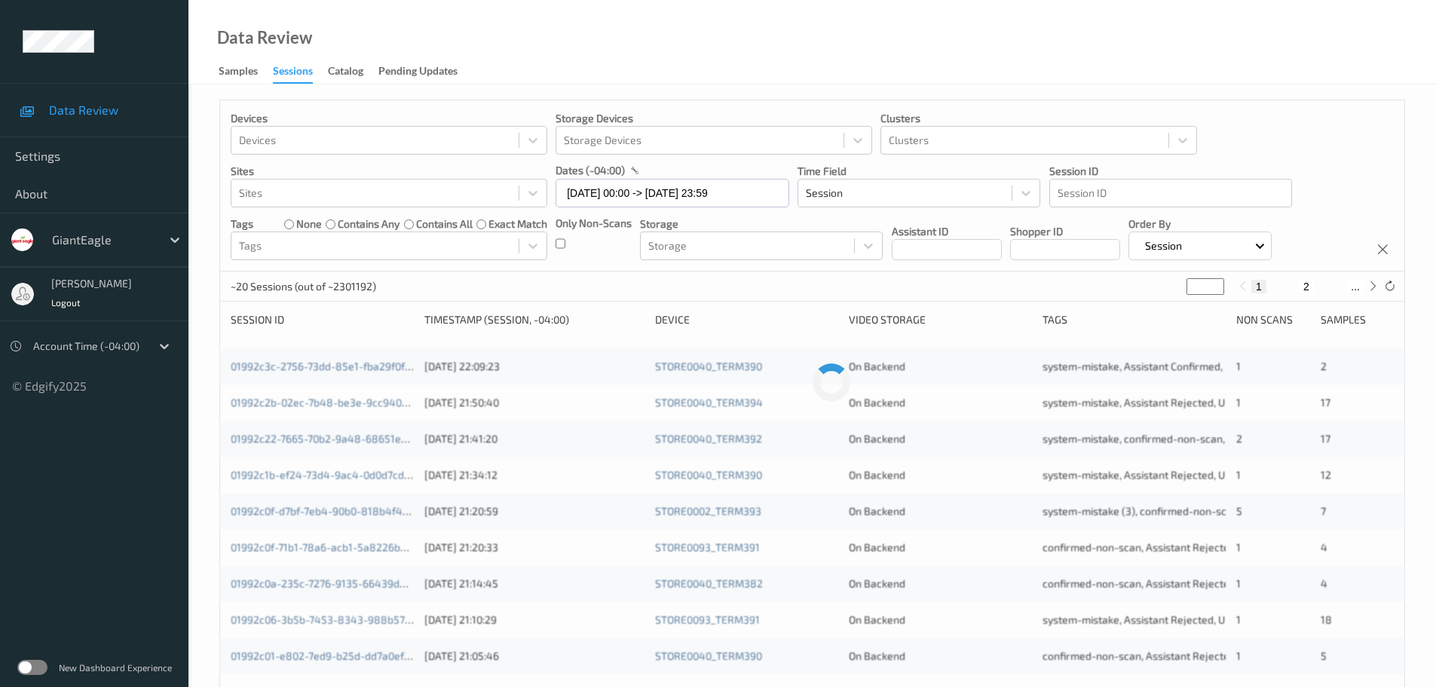
click at [1378, 289] on div "~20 Sessions (out of ~2301192) * 1 2 ..." at bounding box center [812, 286] width 1184 height 30
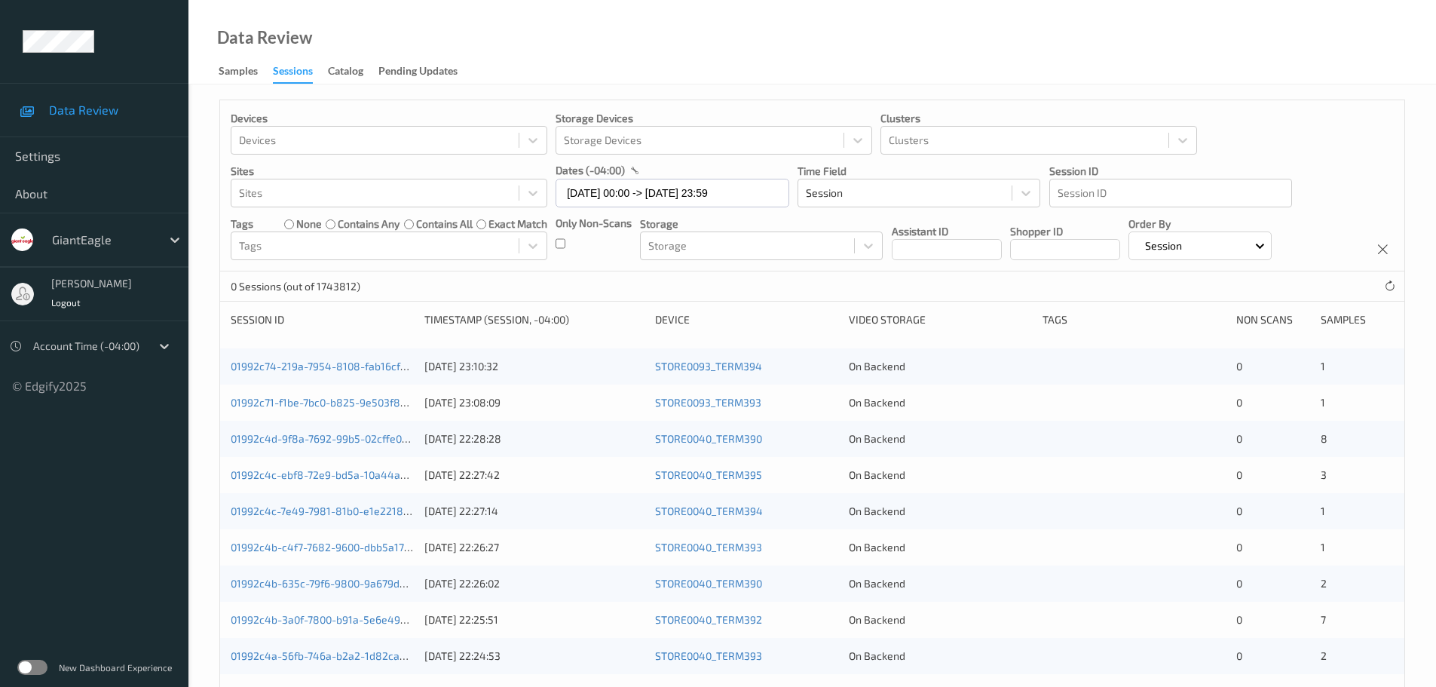
click at [567, 248] on div "Only Non-Scans" at bounding box center [593, 238] width 76 height 44
